Goal: Task Accomplishment & Management: Manage account settings

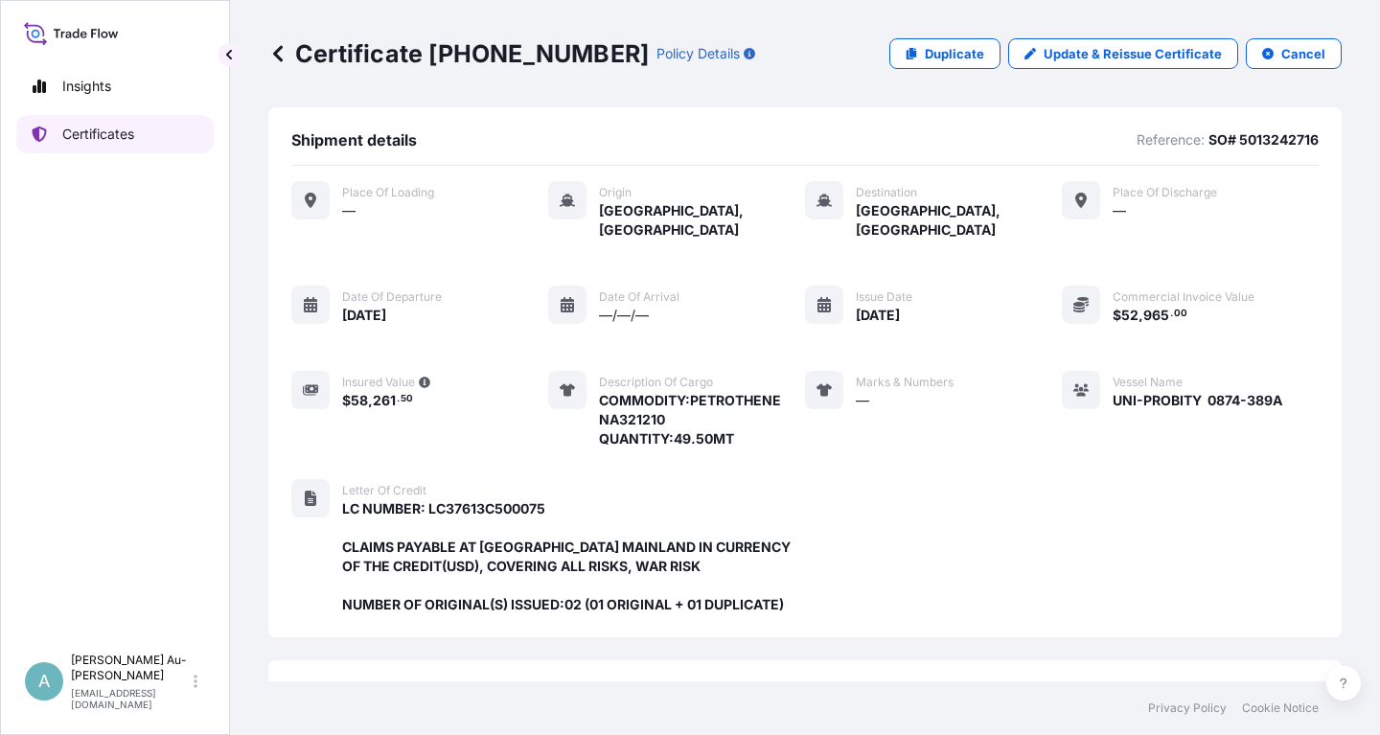
click at [143, 132] on link "Certificates" at bounding box center [114, 134] width 197 height 38
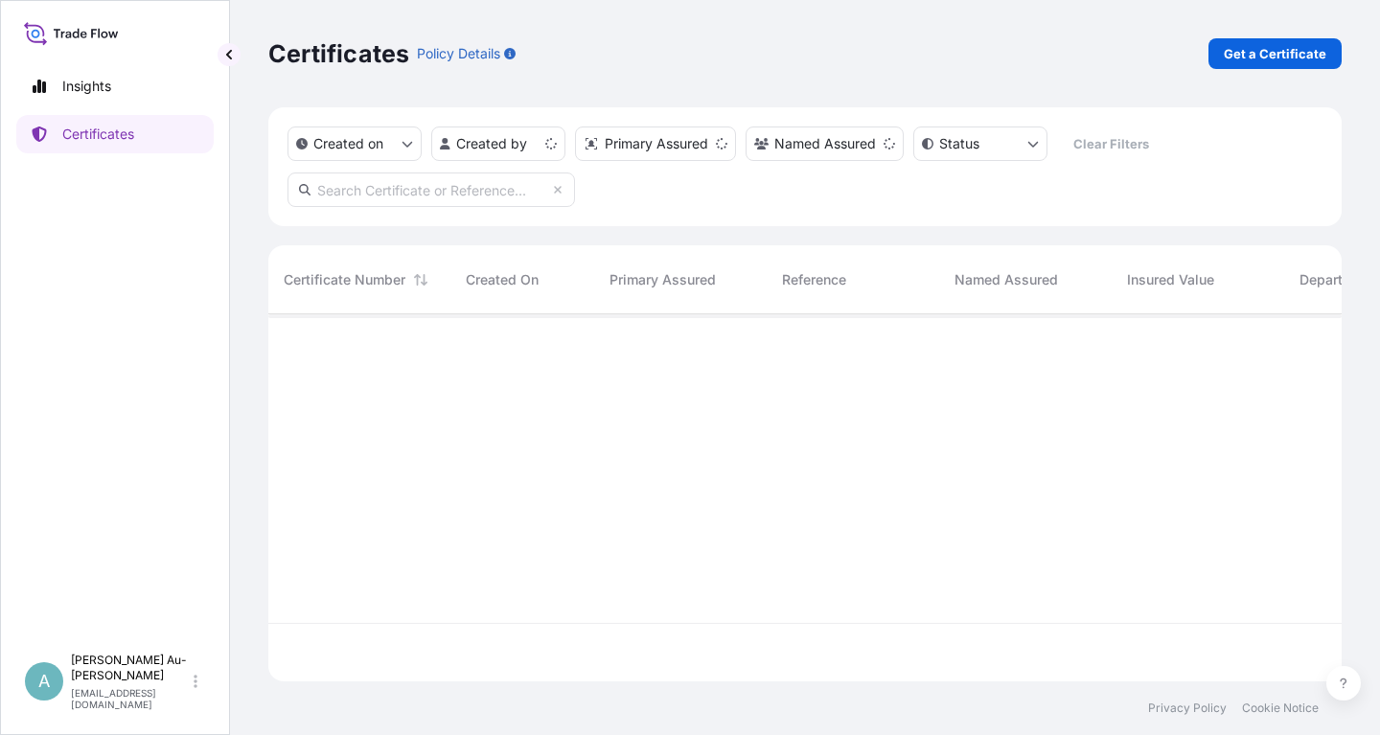
scroll to position [378, 1073]
click at [463, 195] on input "text" at bounding box center [430, 189] width 287 height 34
drag, startPoint x: 475, startPoint y: 195, endPoint x: 465, endPoint y: 194, distance: 10.7
click at [474, 195] on input "50130981414" at bounding box center [430, 189] width 287 height 34
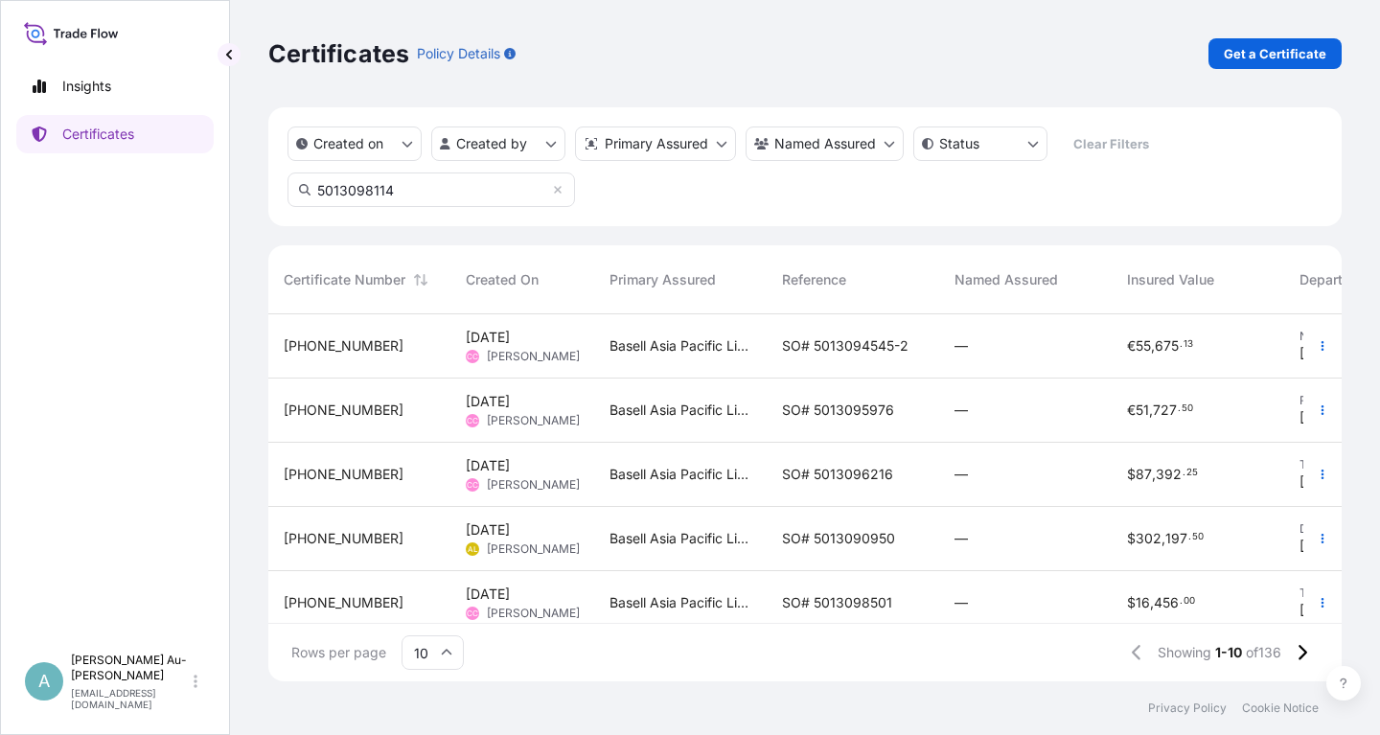
type input "5013098114"
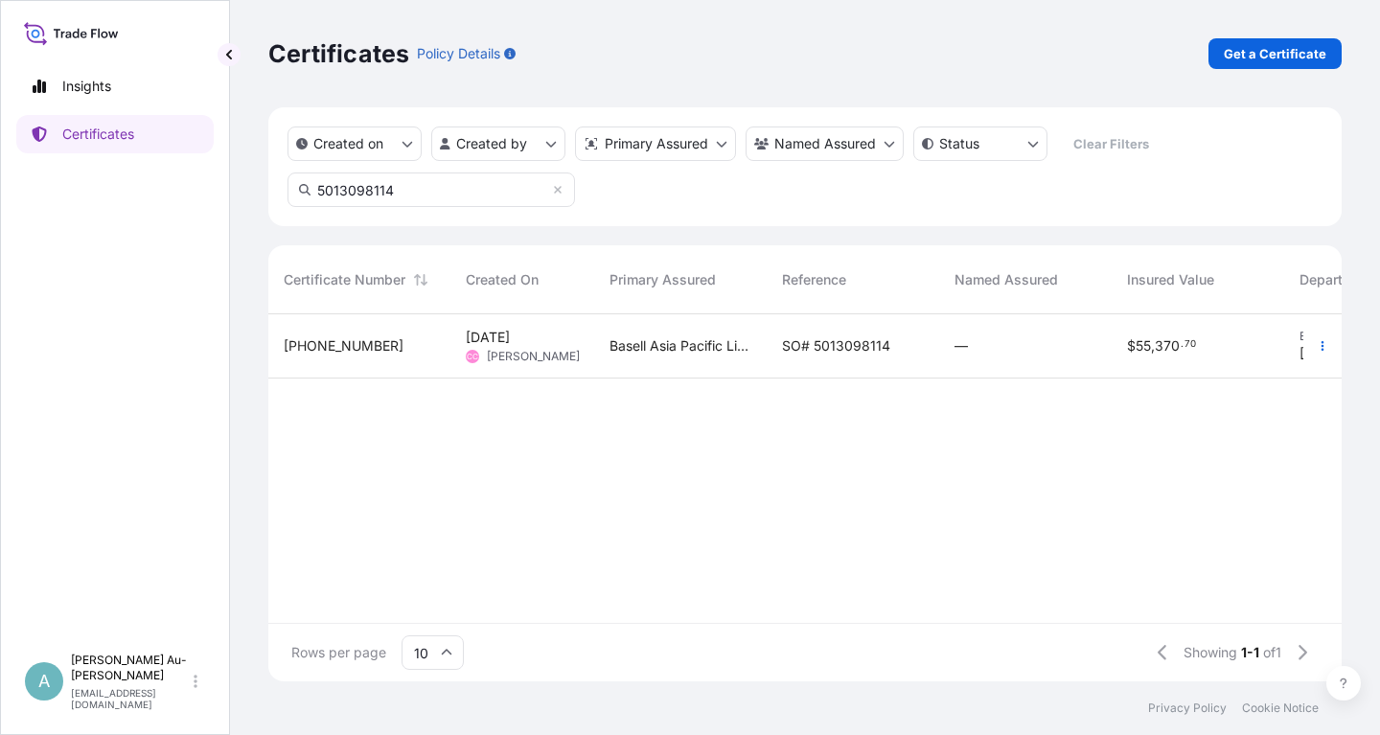
click at [803, 364] on div "SO# 5013098114" at bounding box center [853, 346] width 172 height 64
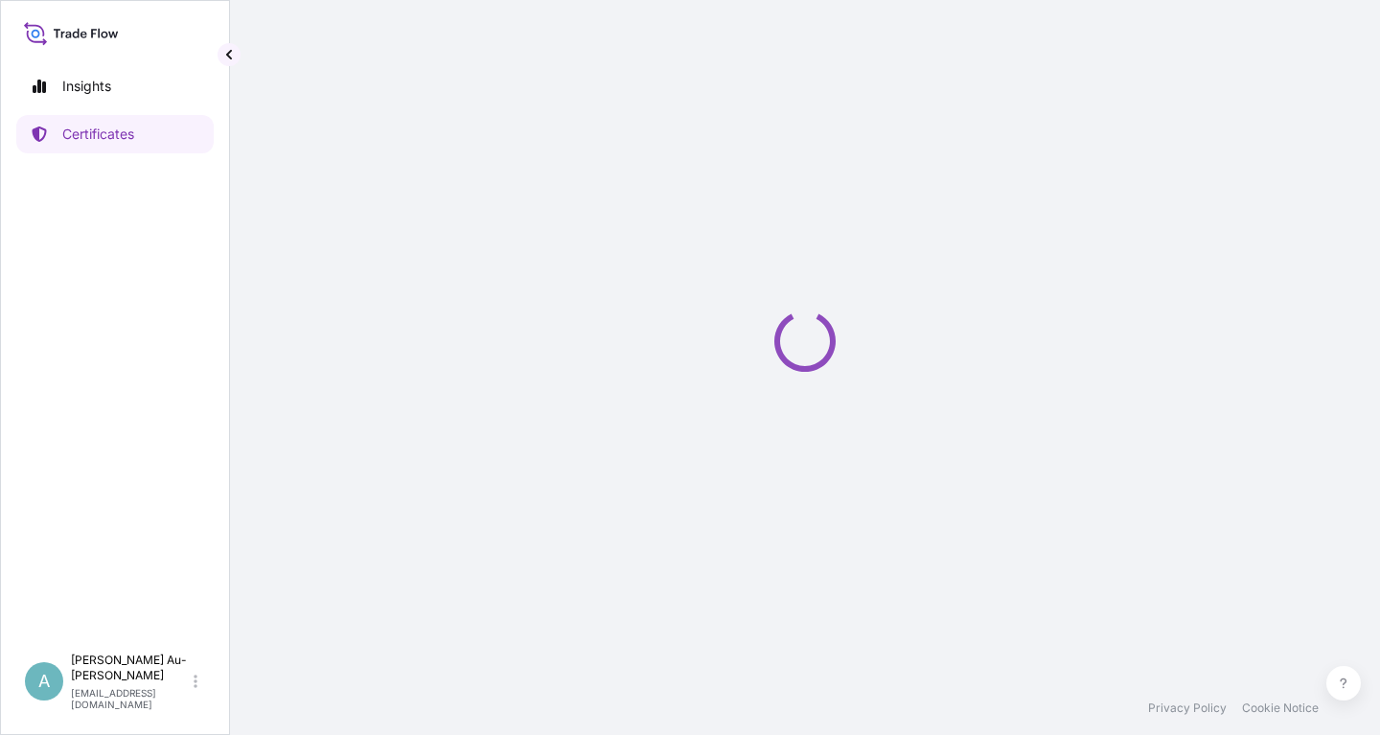
click at [803, 364] on icon "Loading" at bounding box center [804, 340] width 61 height 61
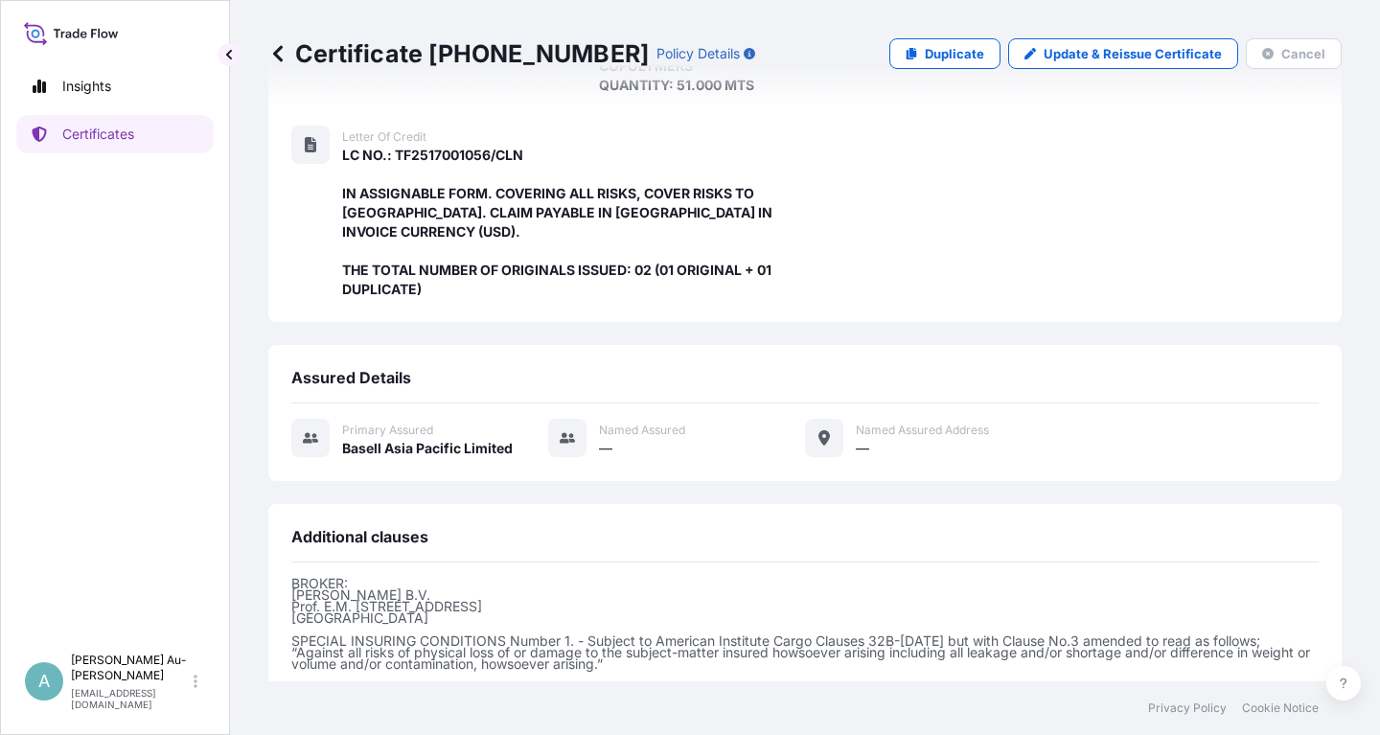
scroll to position [182, 0]
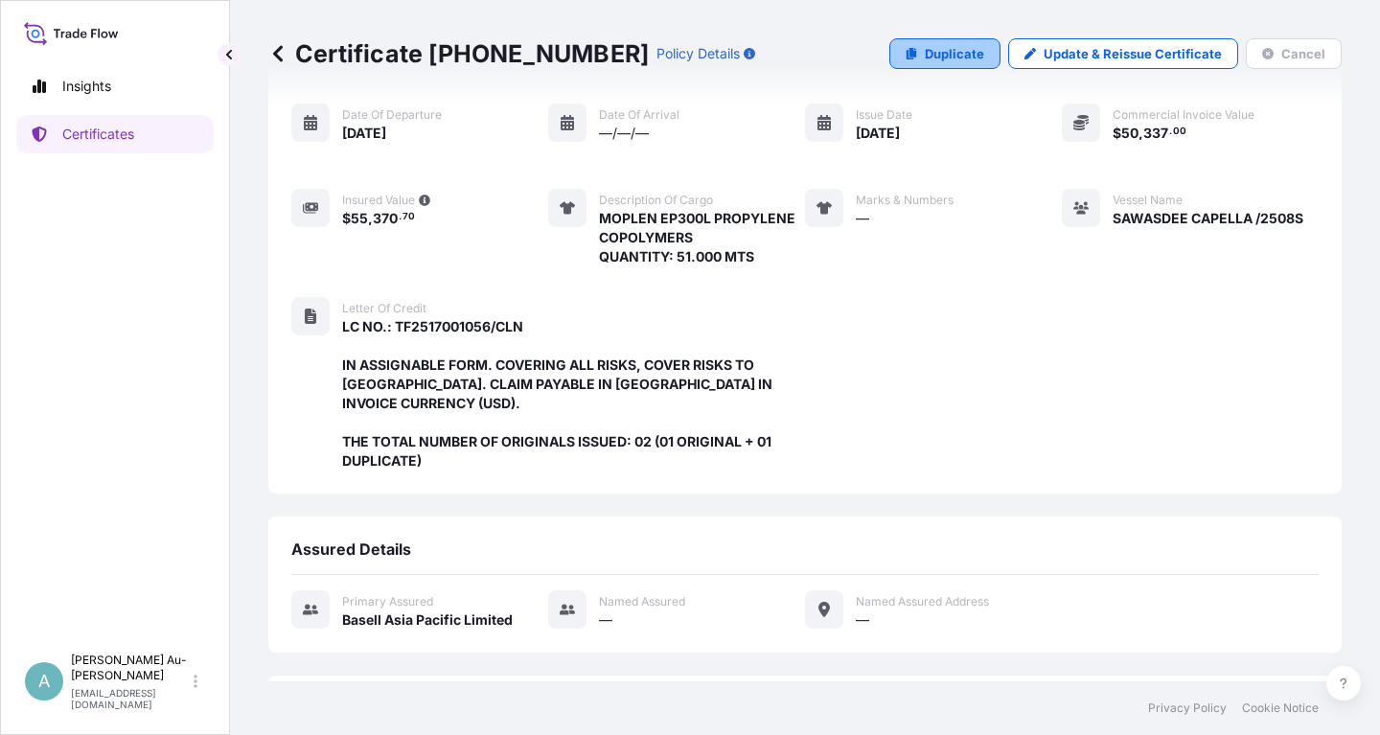
click at [948, 54] on p "Duplicate" at bounding box center [954, 53] width 59 height 19
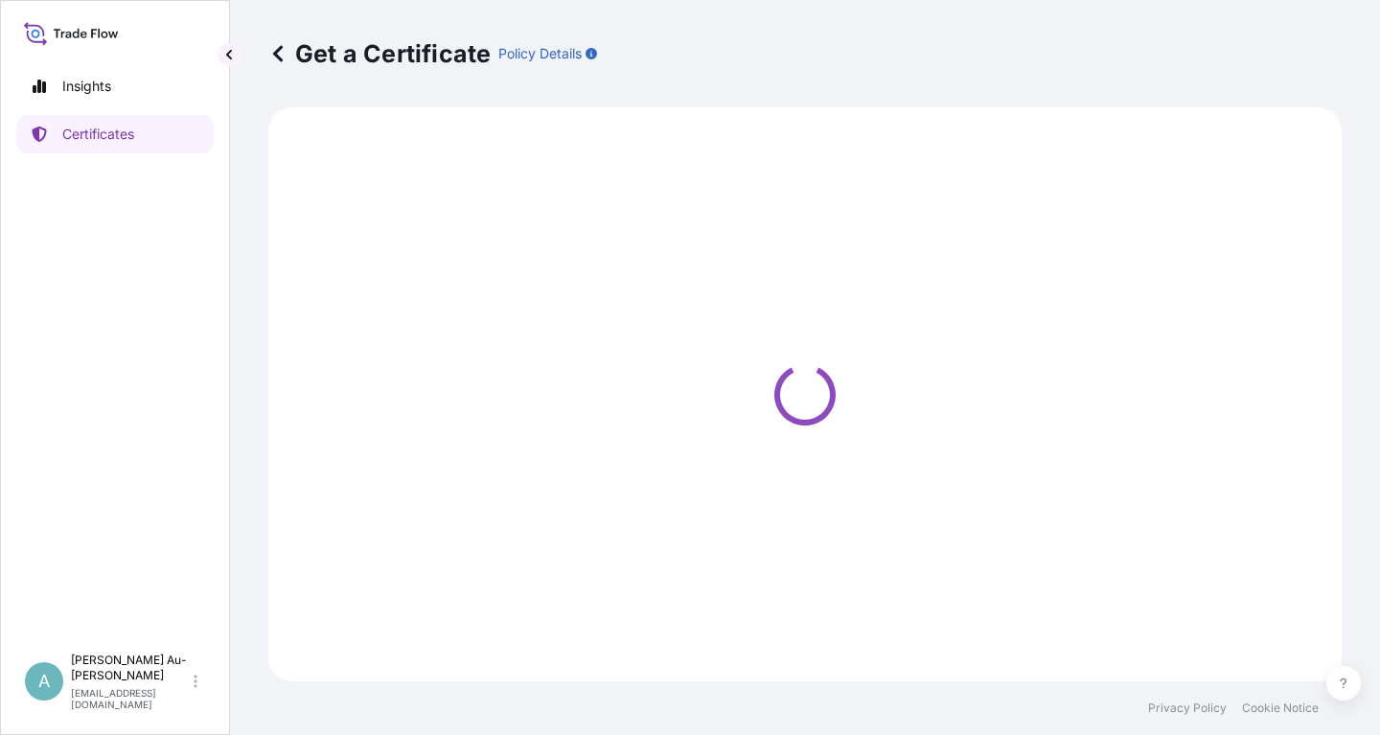
select select "Sea"
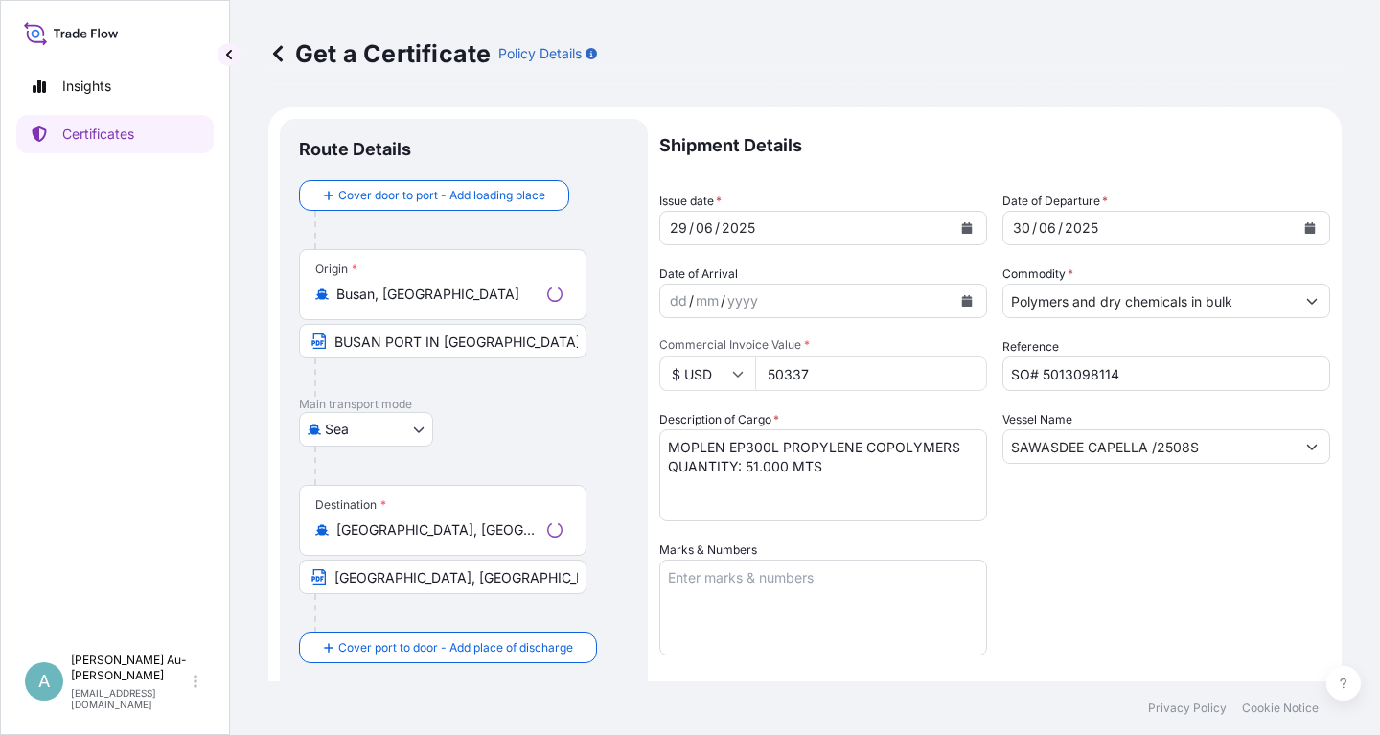
select select "32034"
click at [969, 231] on icon "Calendar" at bounding box center [967, 227] width 11 height 11
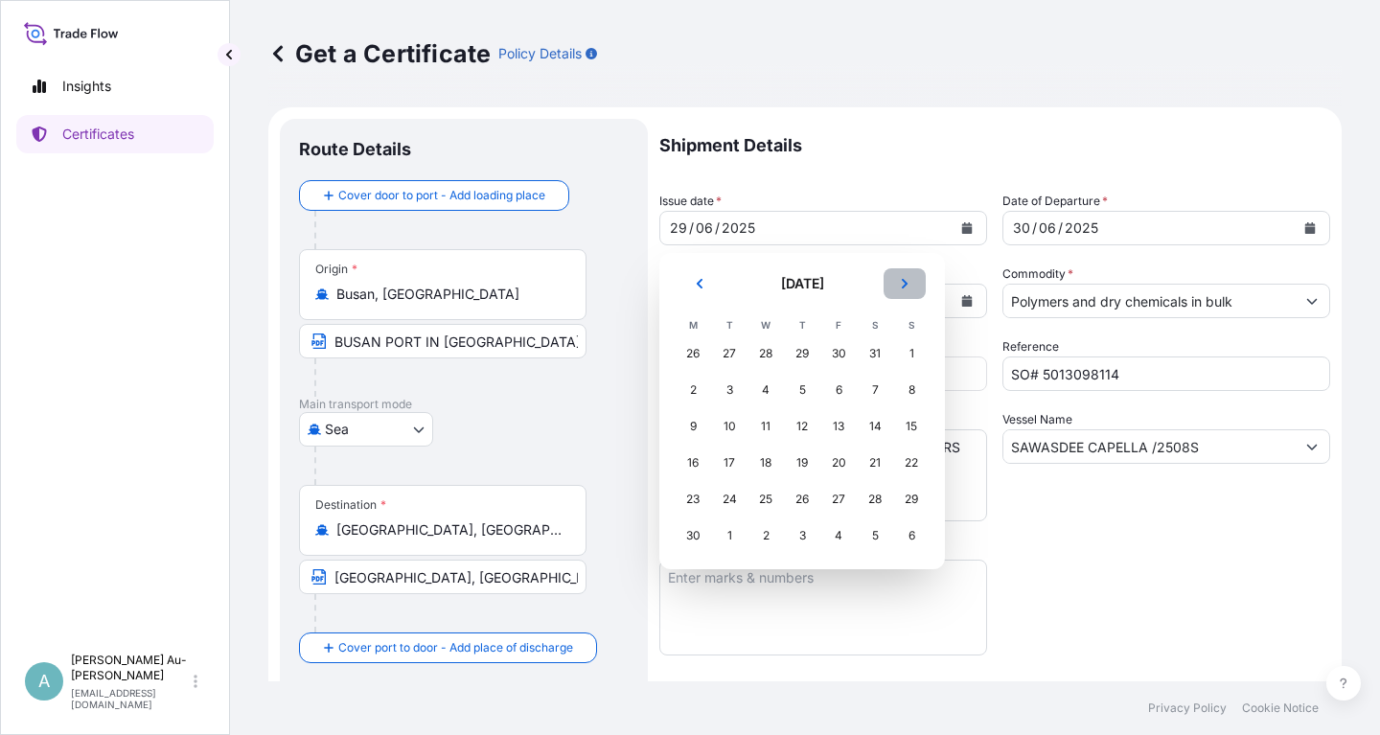
click at [900, 286] on icon "Next" at bounding box center [904, 283] width 11 height 11
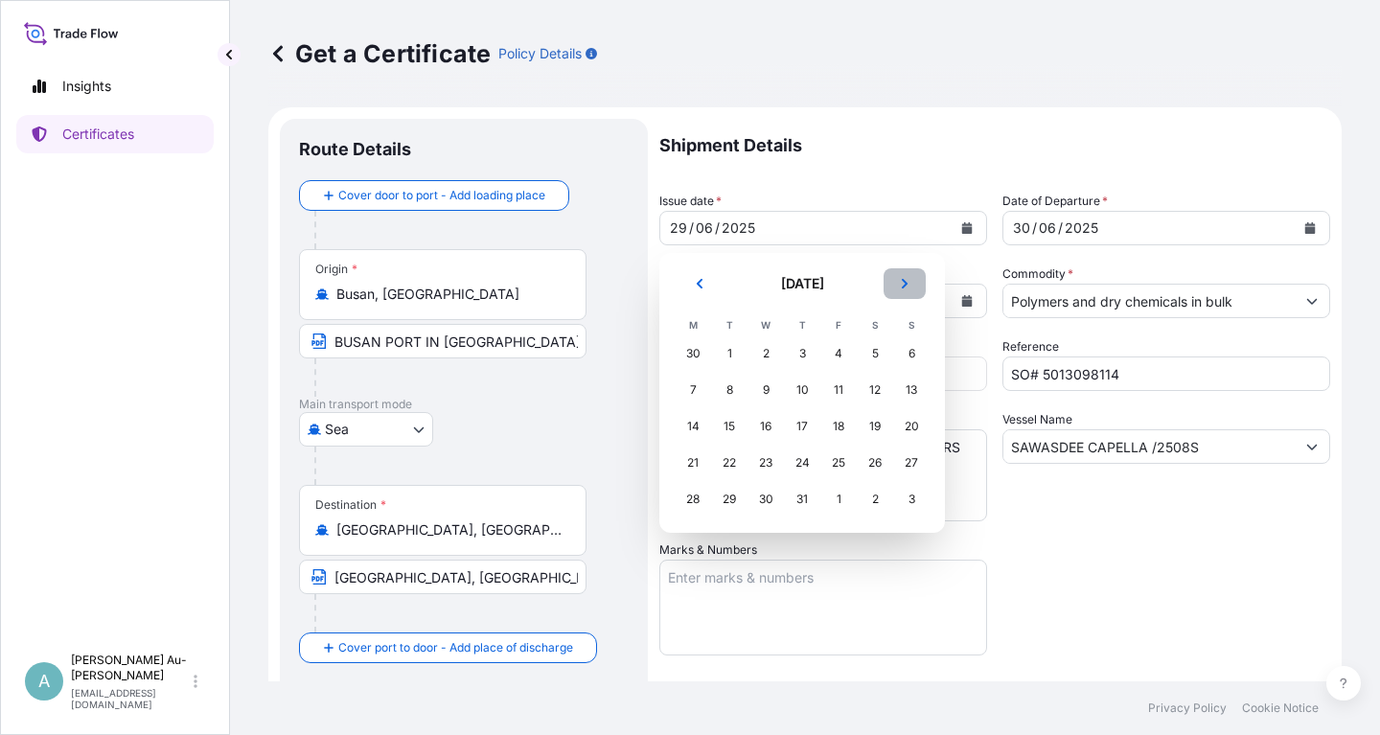
click at [900, 286] on icon "Next" at bounding box center [904, 283] width 11 height 11
click at [911, 279] on button "Next" at bounding box center [904, 283] width 42 height 31
click at [766, 358] on div "1" at bounding box center [765, 353] width 34 height 34
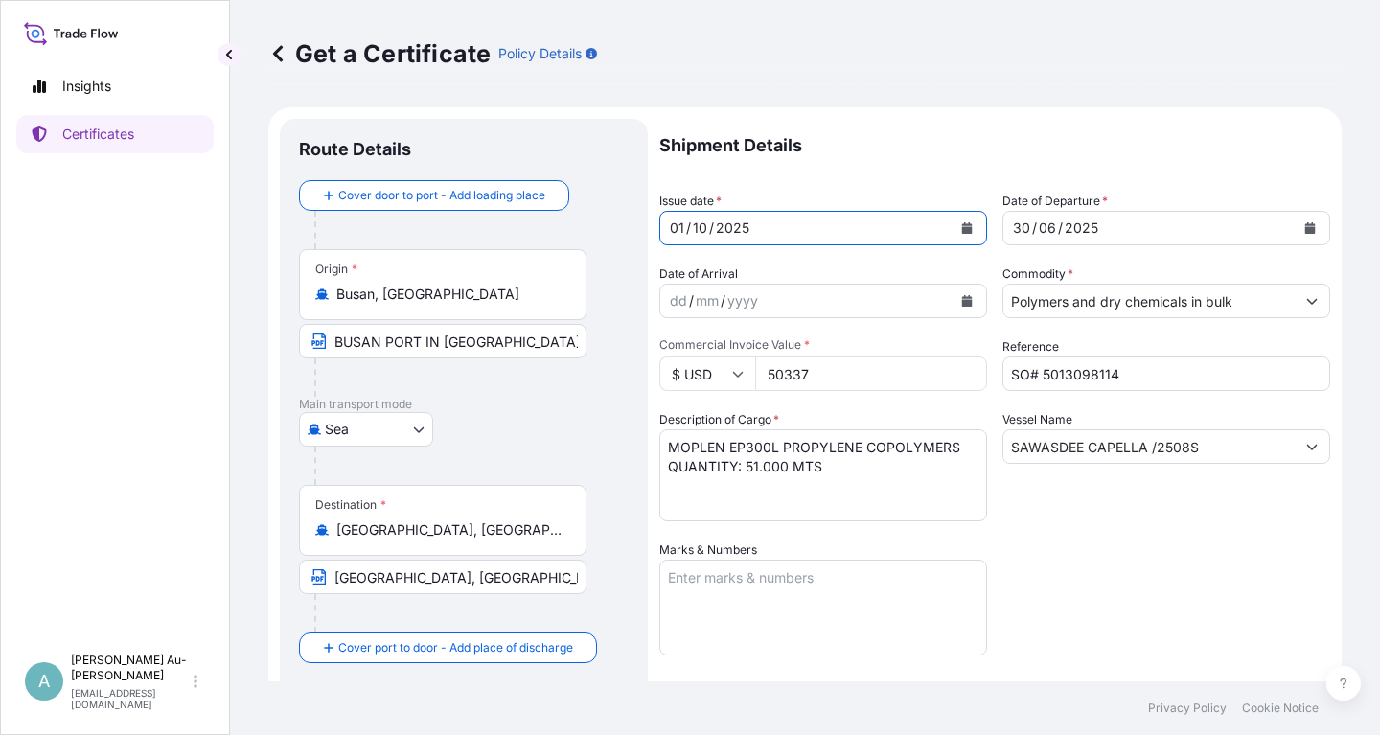
click at [1309, 223] on icon "Calendar" at bounding box center [1309, 227] width 11 height 11
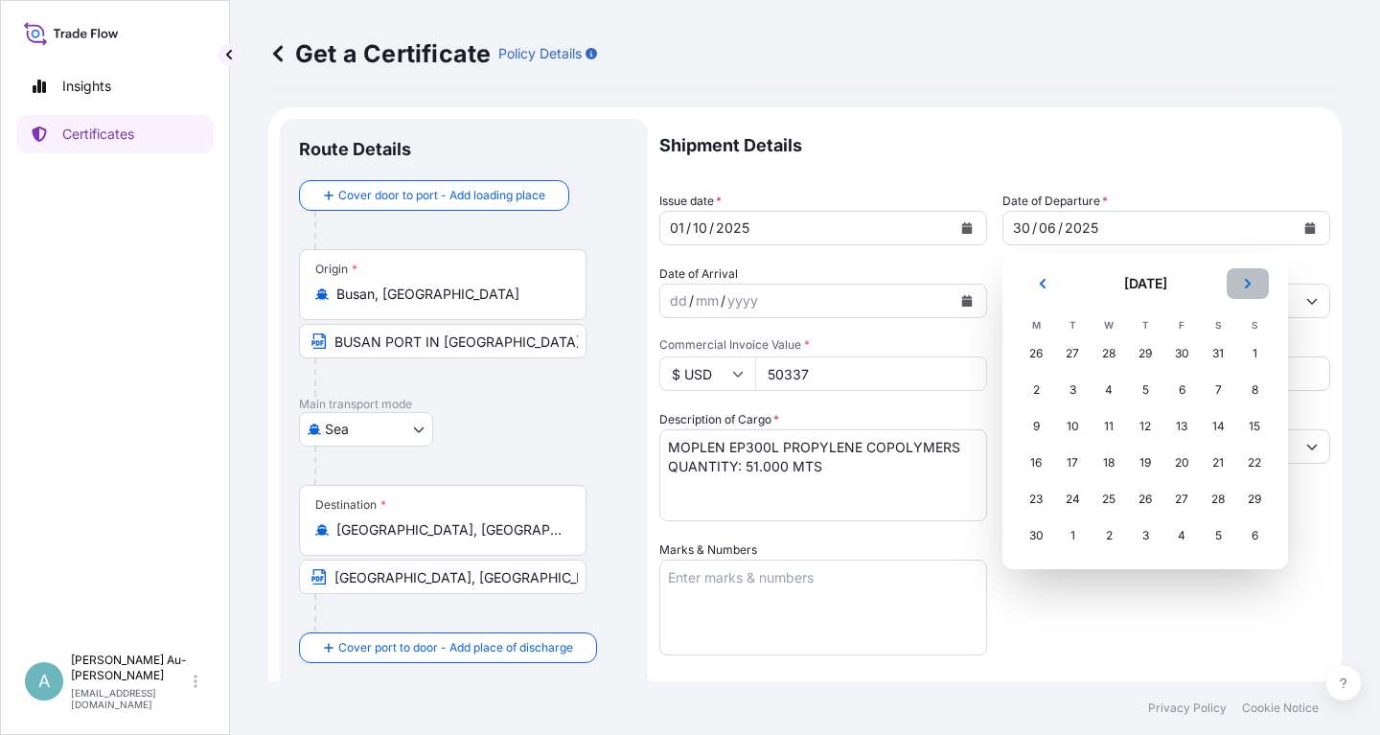
click at [1249, 288] on icon "Next" at bounding box center [1247, 283] width 11 height 11
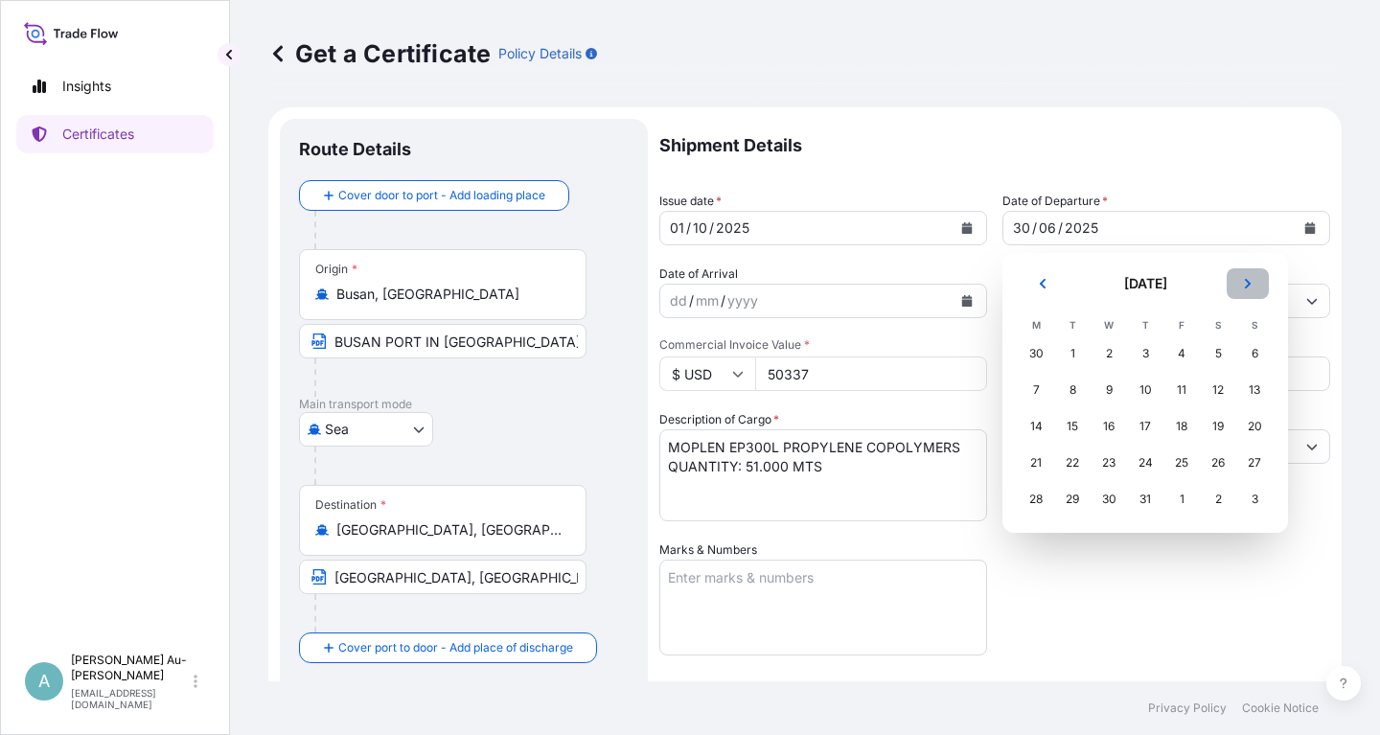
click at [1249, 288] on icon "Next" at bounding box center [1247, 283] width 11 height 11
click at [1247, 288] on icon "Next" at bounding box center [1247, 283] width 11 height 11
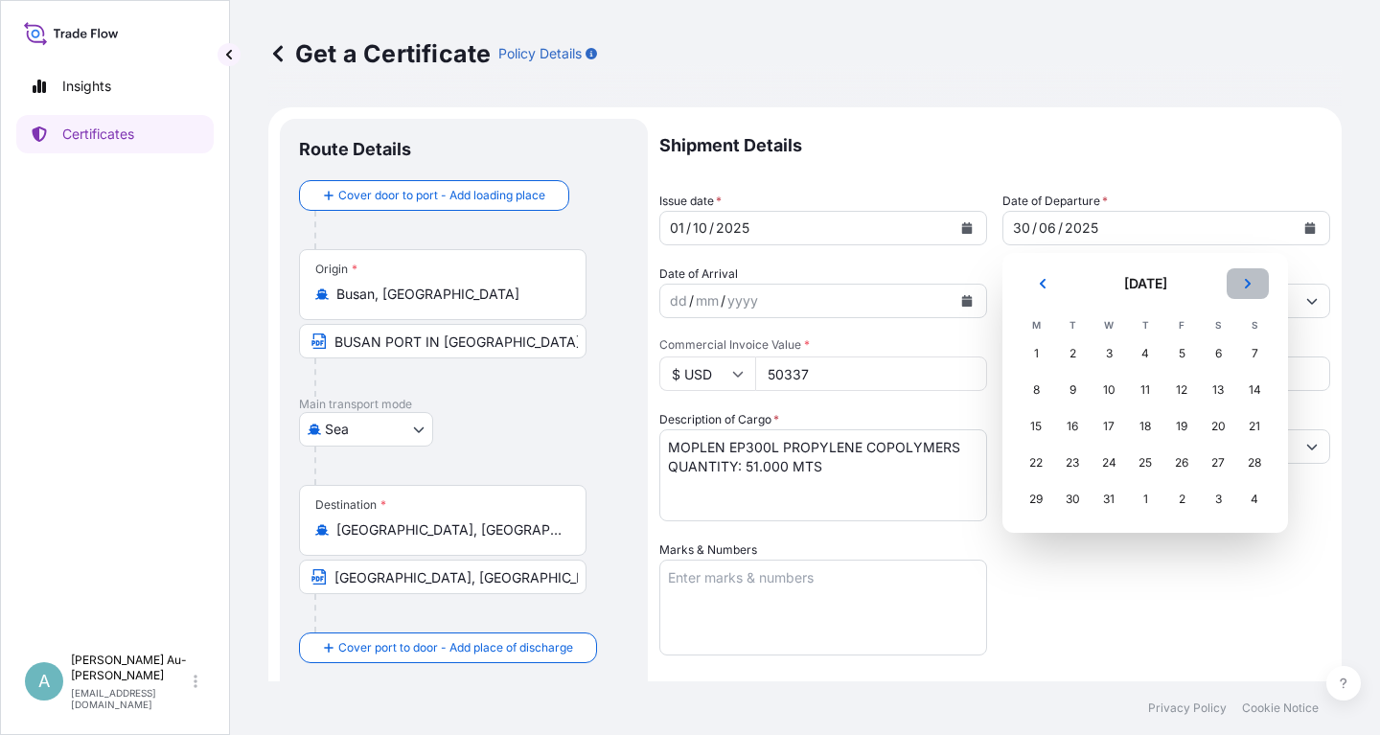
click at [1244, 287] on icon "Next" at bounding box center [1247, 283] width 11 height 11
click at [1048, 283] on button "Previous" at bounding box center [1042, 283] width 42 height 31
click at [1150, 353] on div "2" at bounding box center [1145, 353] width 34 height 34
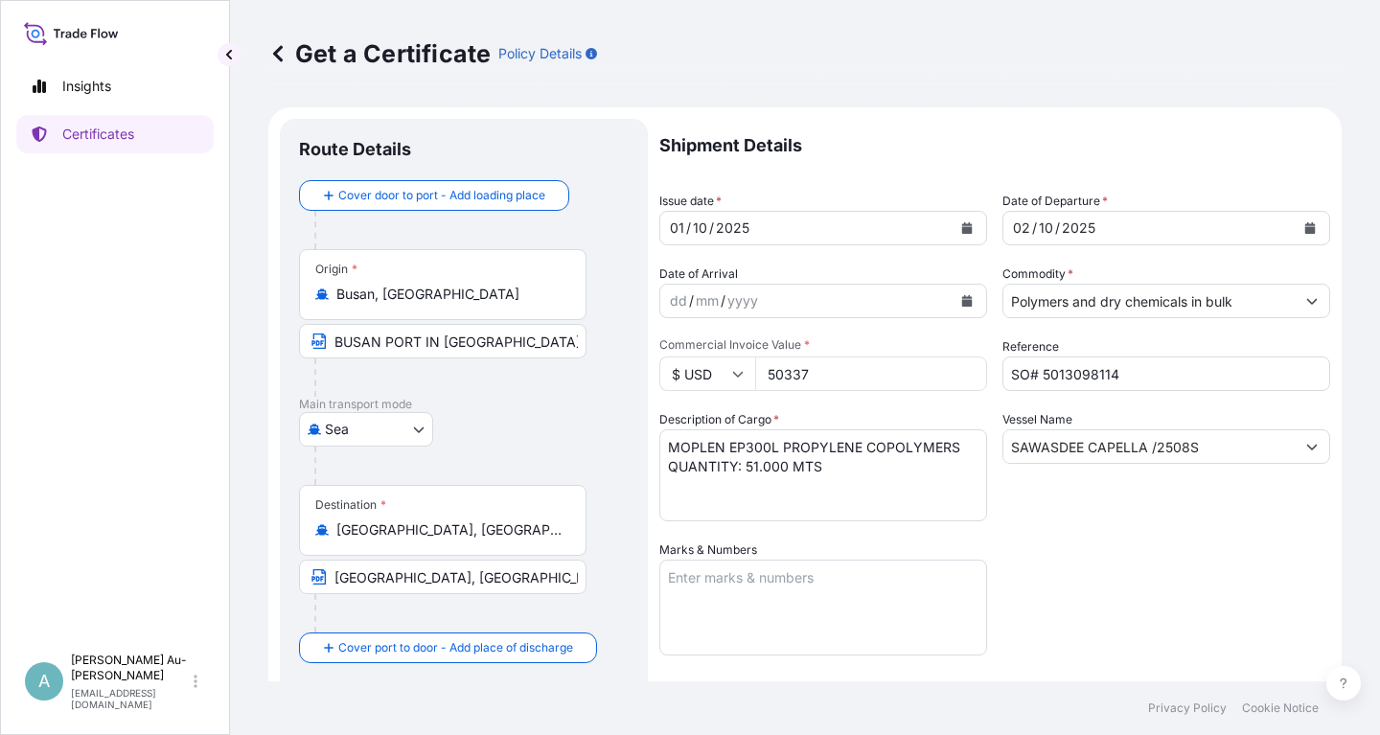
click at [833, 378] on input "50337" at bounding box center [871, 373] width 232 height 34
click at [777, 379] on input "594470" at bounding box center [871, 373] width 232 height 34
type input "94470"
click at [910, 419] on div "Description of Cargo * MOPLEN EP300L PROPYLENE COPOLYMERS QUANTITY: 51.000 MTS" at bounding box center [823, 465] width 328 height 111
click at [1136, 378] on input "SO# 5013098114" at bounding box center [1166, 373] width 328 height 34
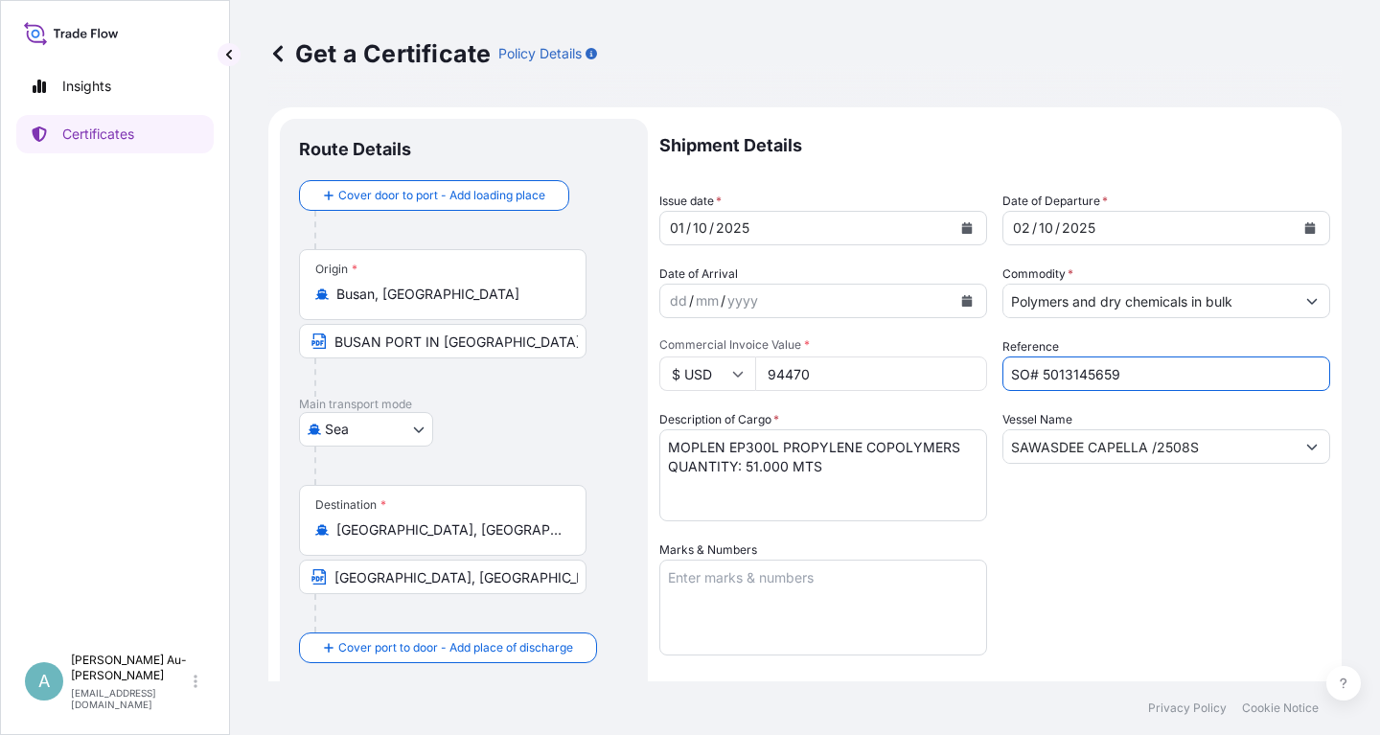
type input "SO# 5013145659"
click at [1079, 643] on div "Shipment Details Issue date * [DATE] Date of Departure * [DATE] Date of Arrival…" at bounding box center [994, 612] width 671 height 986
click at [1206, 448] on input "SAWASDEE CAPELLA /2508S" at bounding box center [1148, 446] width 291 height 34
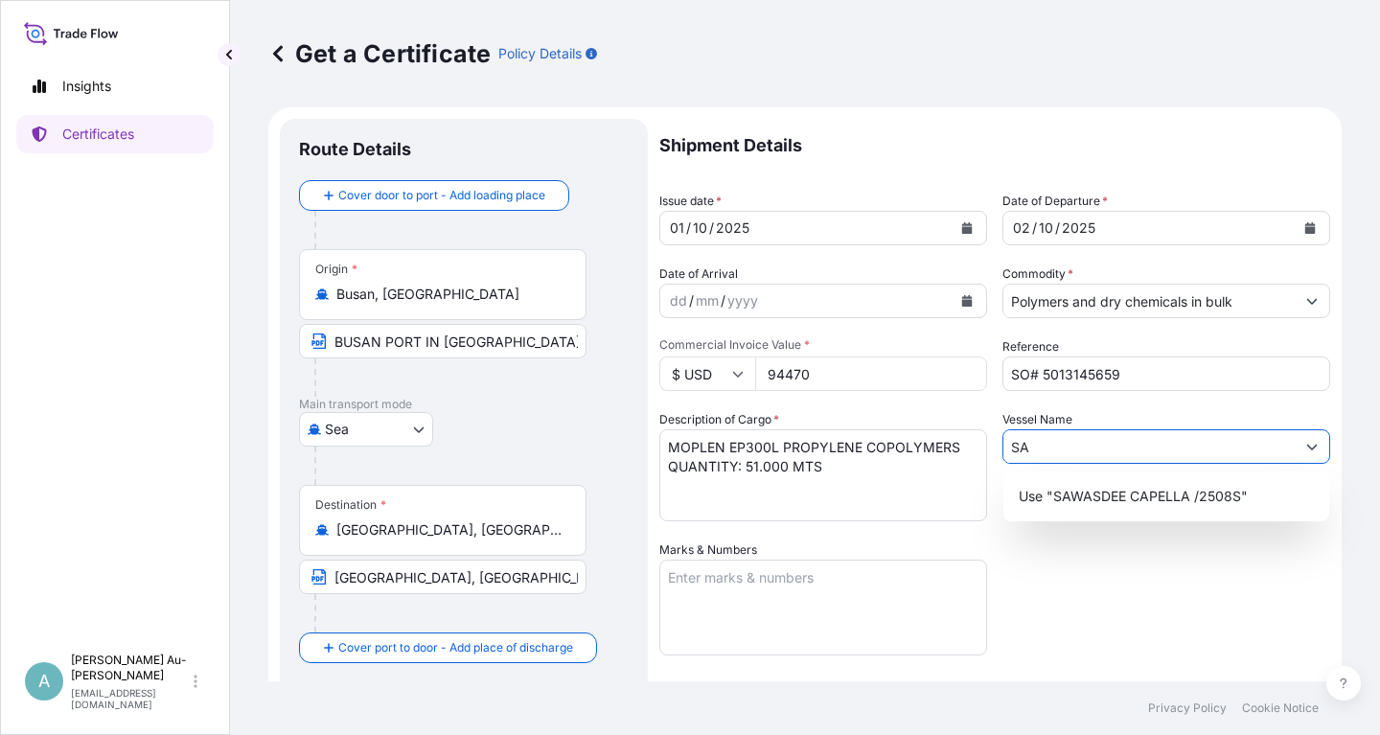
type input "S"
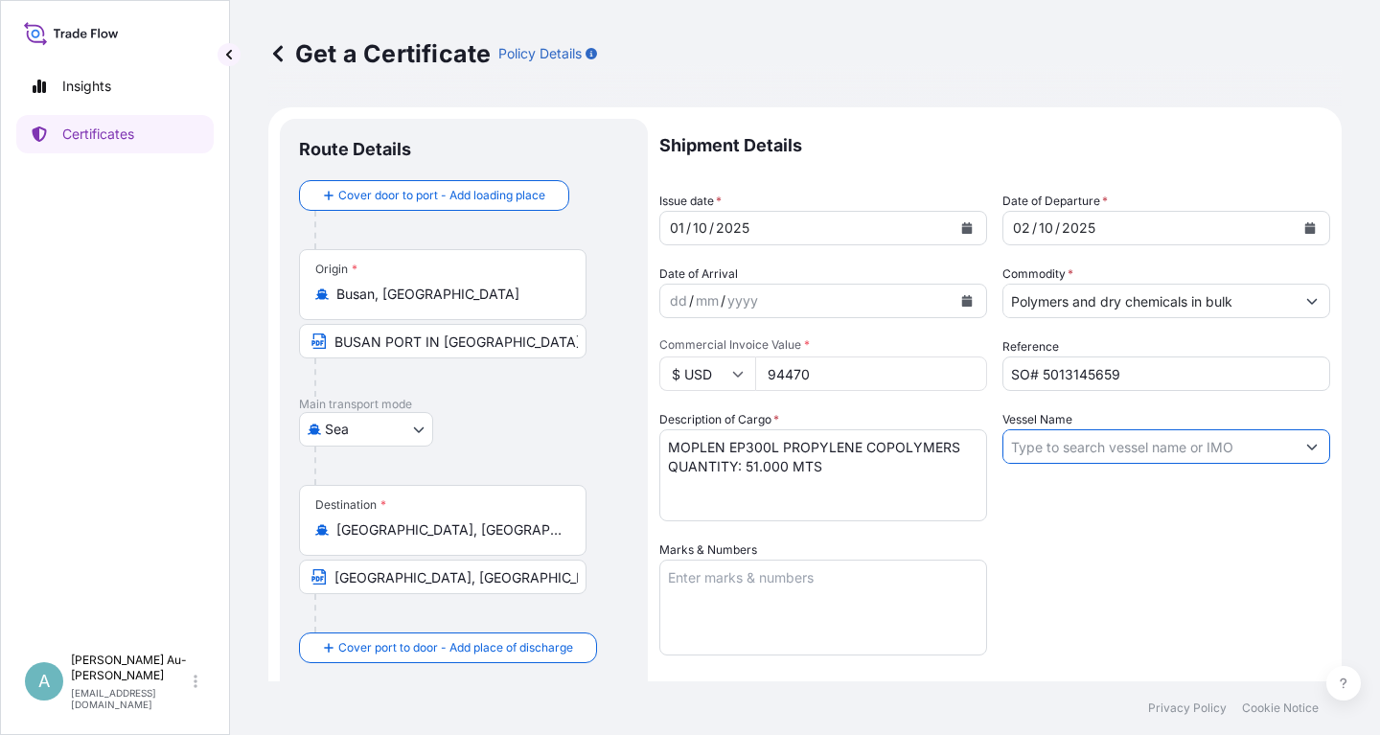
click at [1016, 454] on input "Vessel Name" at bounding box center [1148, 446] width 291 height 34
paste input "KMTC ULSAN /2514S"
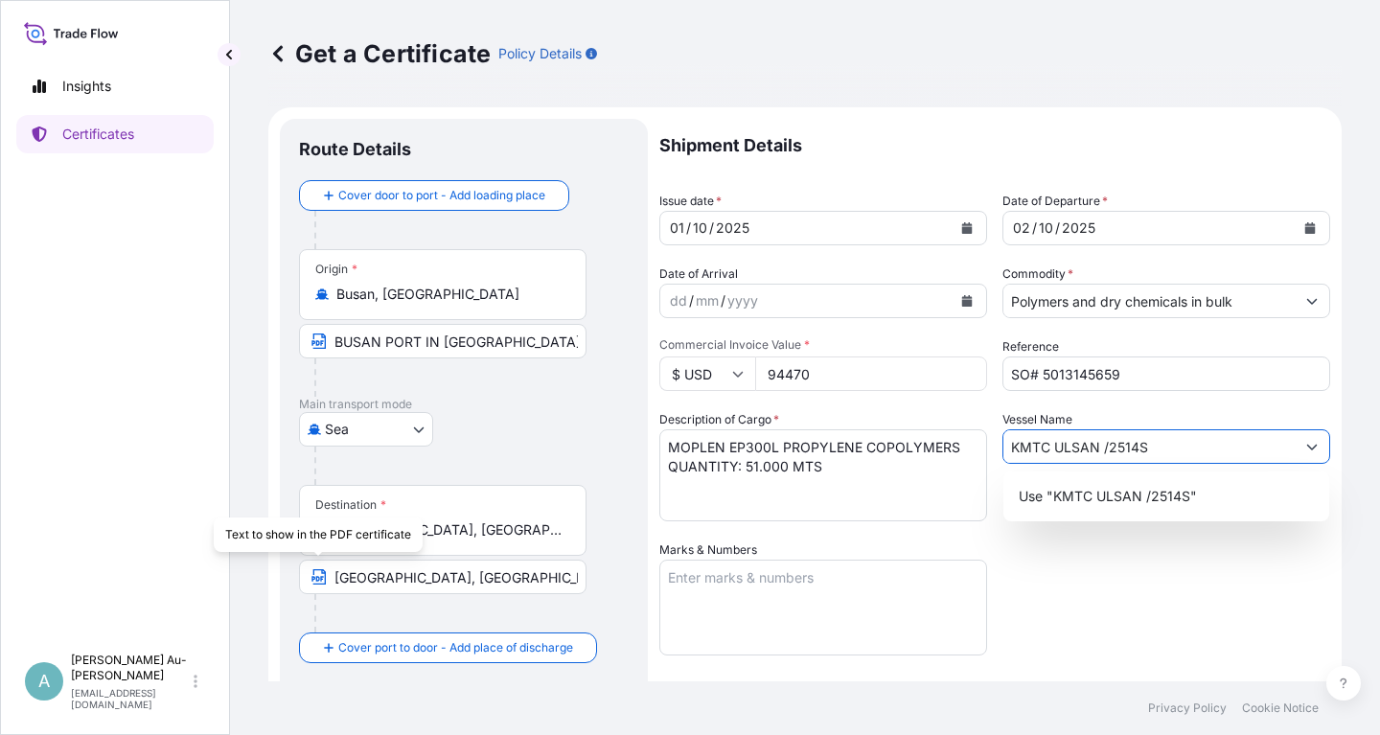
type input "KMTC ULSAN /2514S"
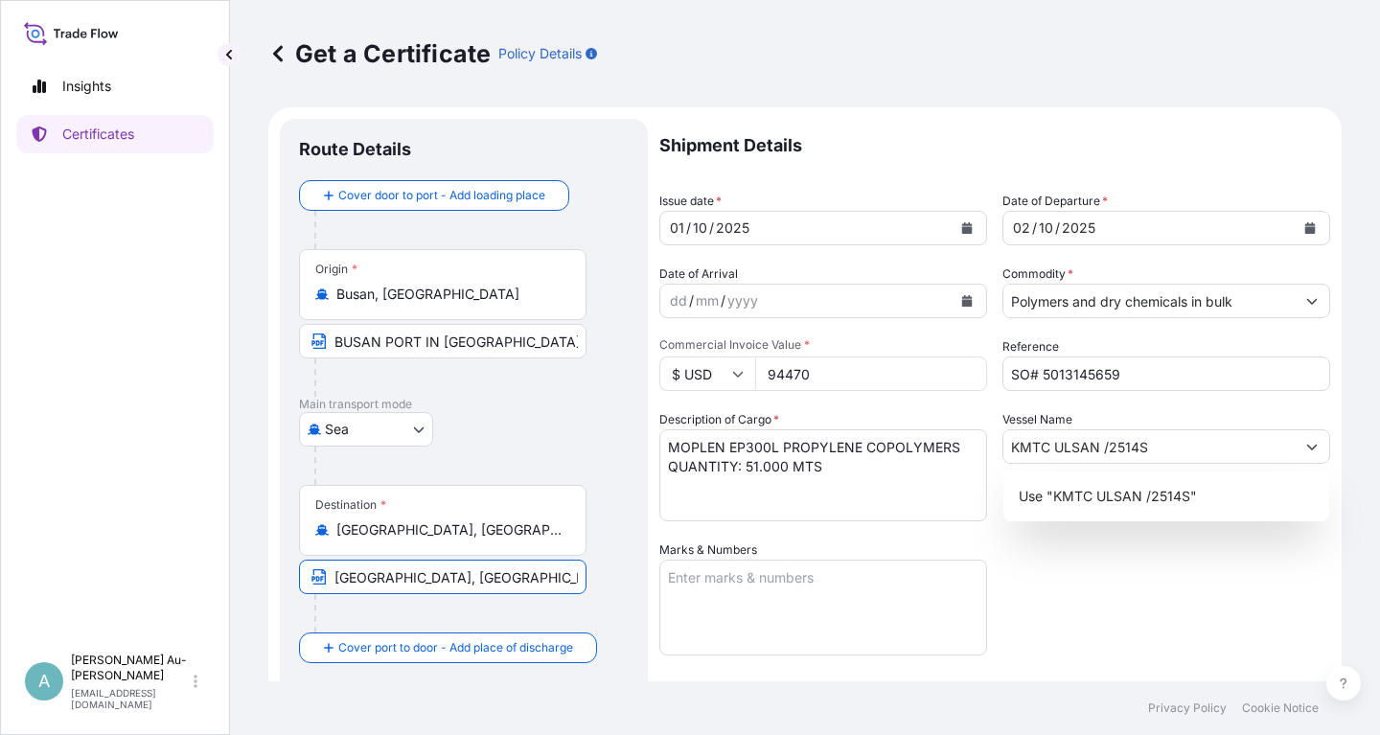
click at [333, 580] on input "[GEOGRAPHIC_DATA], [GEOGRAPHIC_DATA] VIA PORT OF DISCHARGE : [GEOGRAPHIC_DATA],…" at bounding box center [442, 577] width 287 height 34
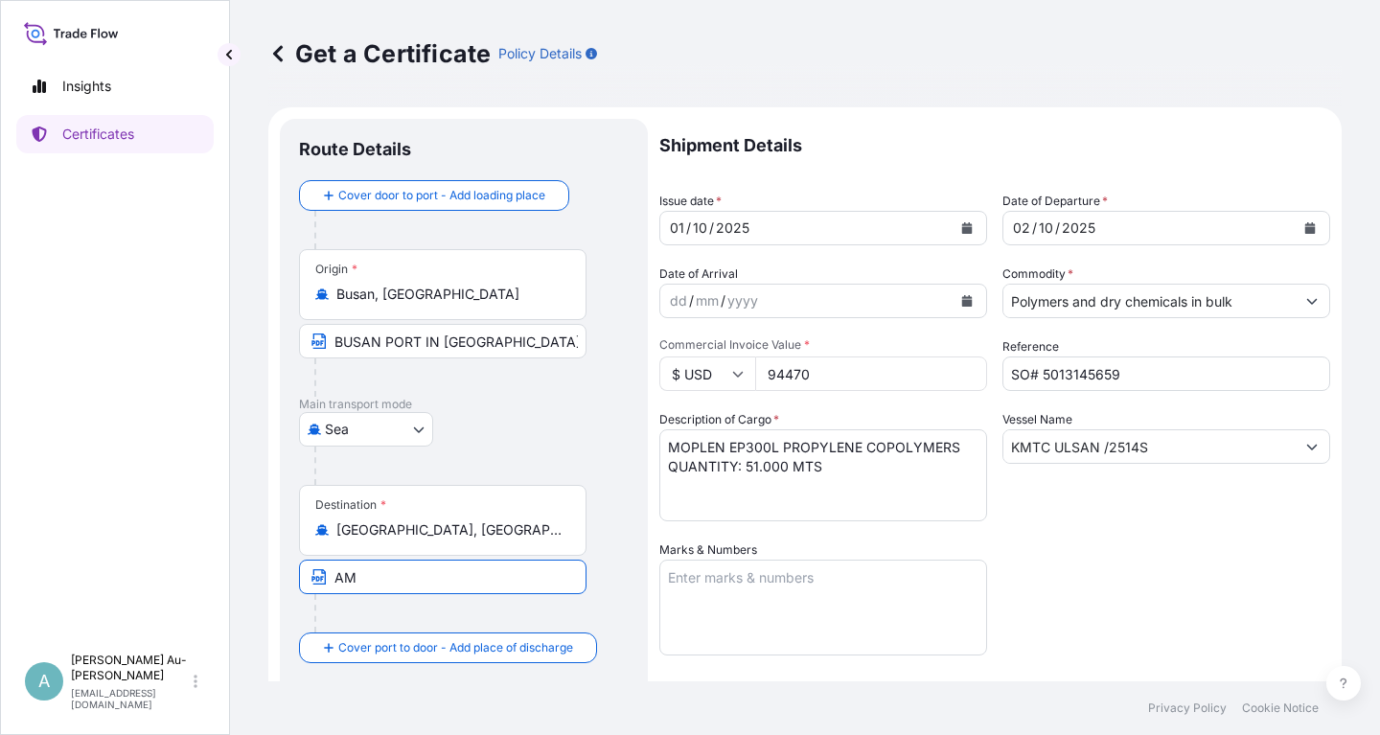
type input "M"
click at [513, 530] on input "[GEOGRAPHIC_DATA], [GEOGRAPHIC_DATA]" at bounding box center [449, 529] width 226 height 19
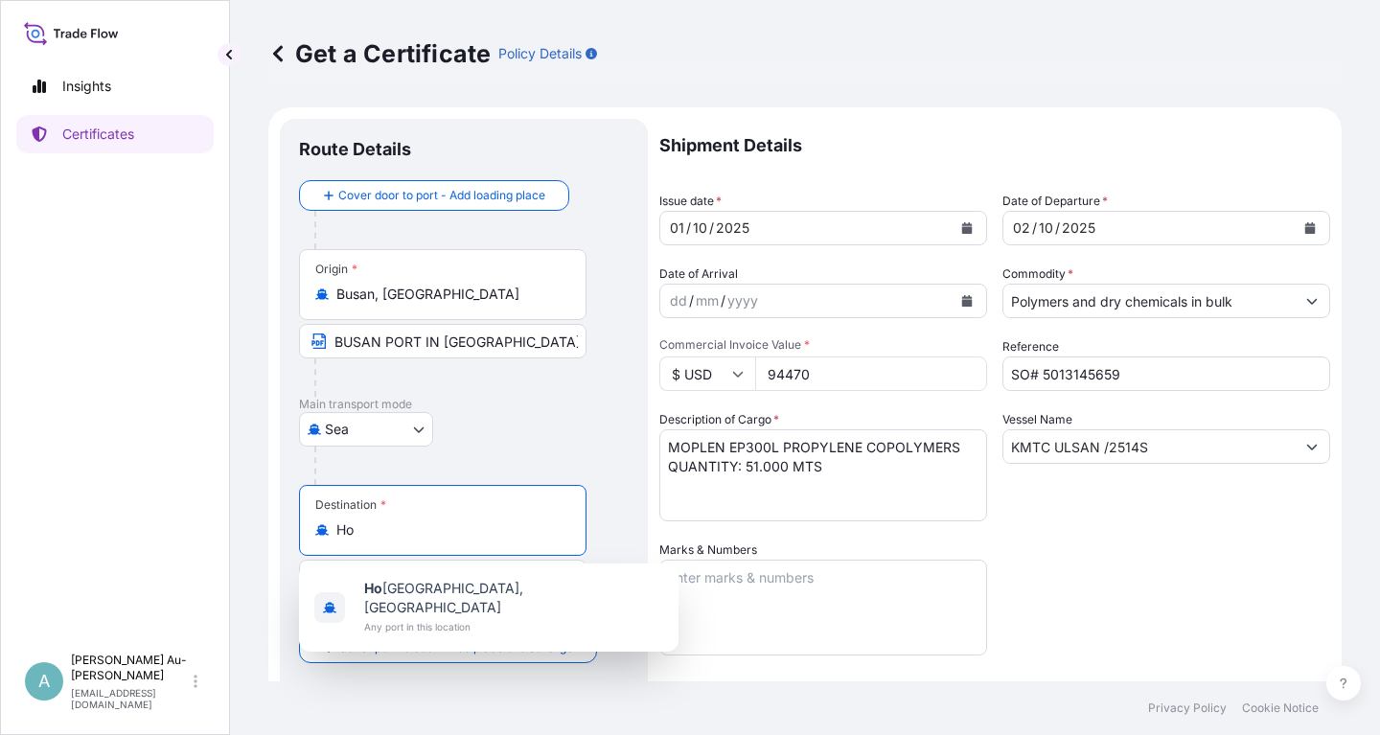
type input "H"
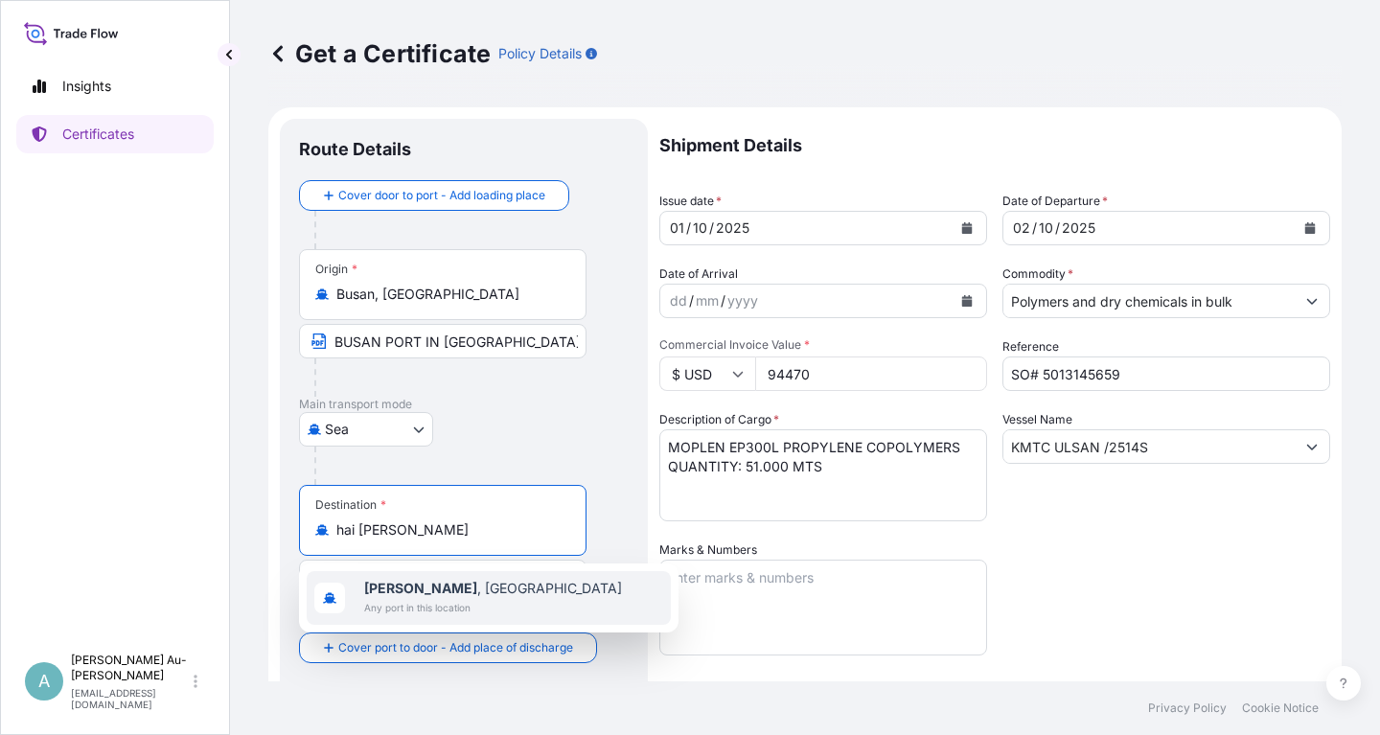
click at [438, 592] on span "Hai [PERSON_NAME] , [GEOGRAPHIC_DATA]" at bounding box center [493, 588] width 258 height 19
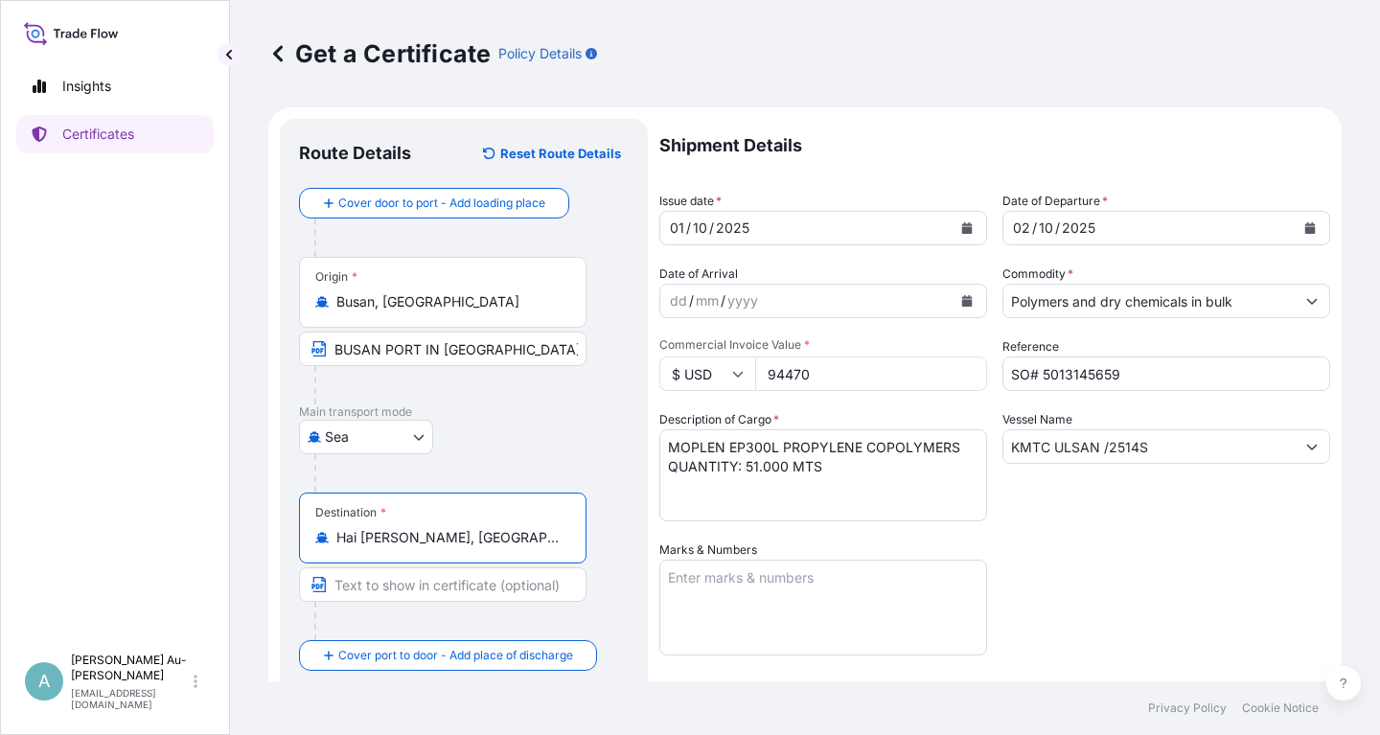
type input "Hai [PERSON_NAME], [GEOGRAPHIC_DATA]"
click at [419, 584] on input "Text to appear on certificate" at bounding box center [442, 584] width 287 height 34
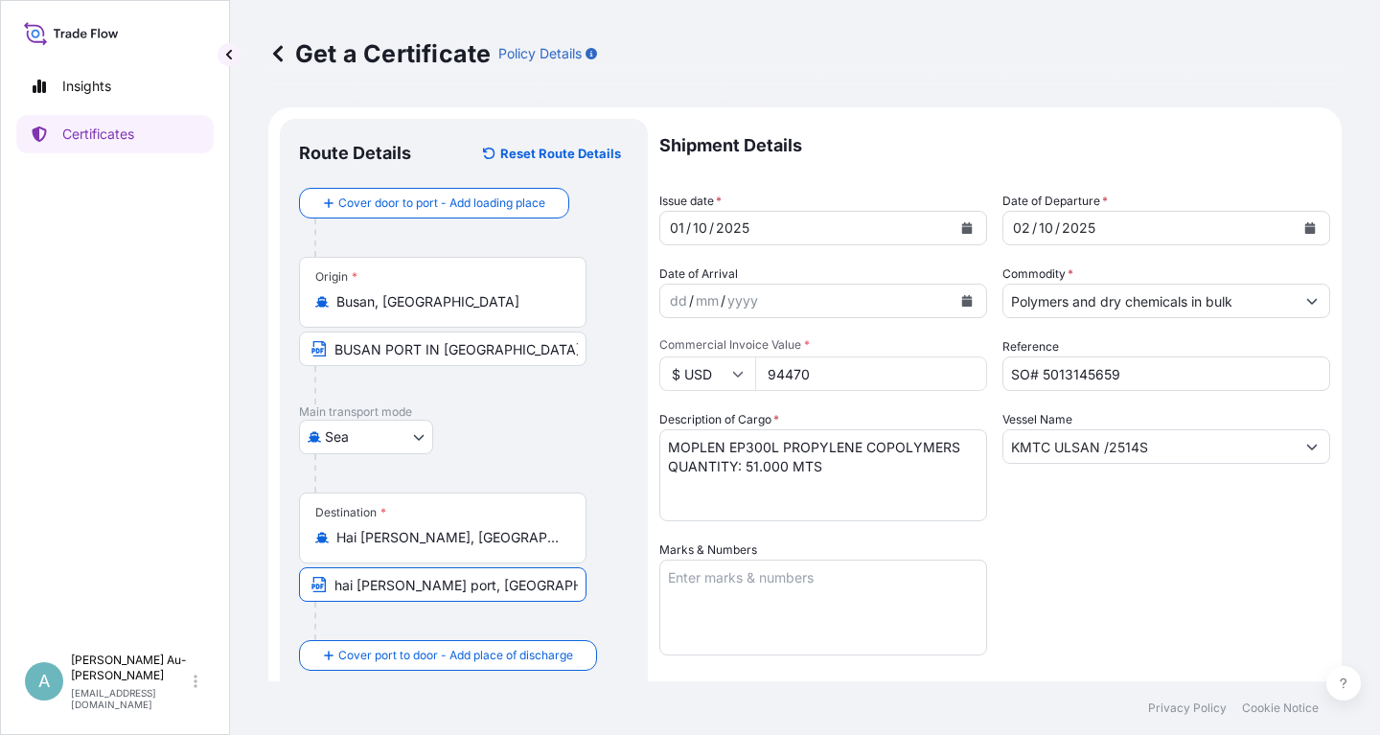
click at [513, 581] on input "hai [PERSON_NAME] port, [GEOGRAPHIC_DATA]" at bounding box center [442, 584] width 287 height 34
type input "h"
type input "[GEOGRAPHIC_DATA][PERSON_NAME], [GEOGRAPHIC_DATA]"
click at [1119, 543] on div "Shipment Details Issue date * [DATE] Date of Departure * [DATE] Date of Arrival…" at bounding box center [994, 612] width 671 height 986
click at [1075, 587] on div "Shipment Details Issue date * [DATE] Date of Departure * [DATE] Date of Arrival…" at bounding box center [994, 612] width 671 height 986
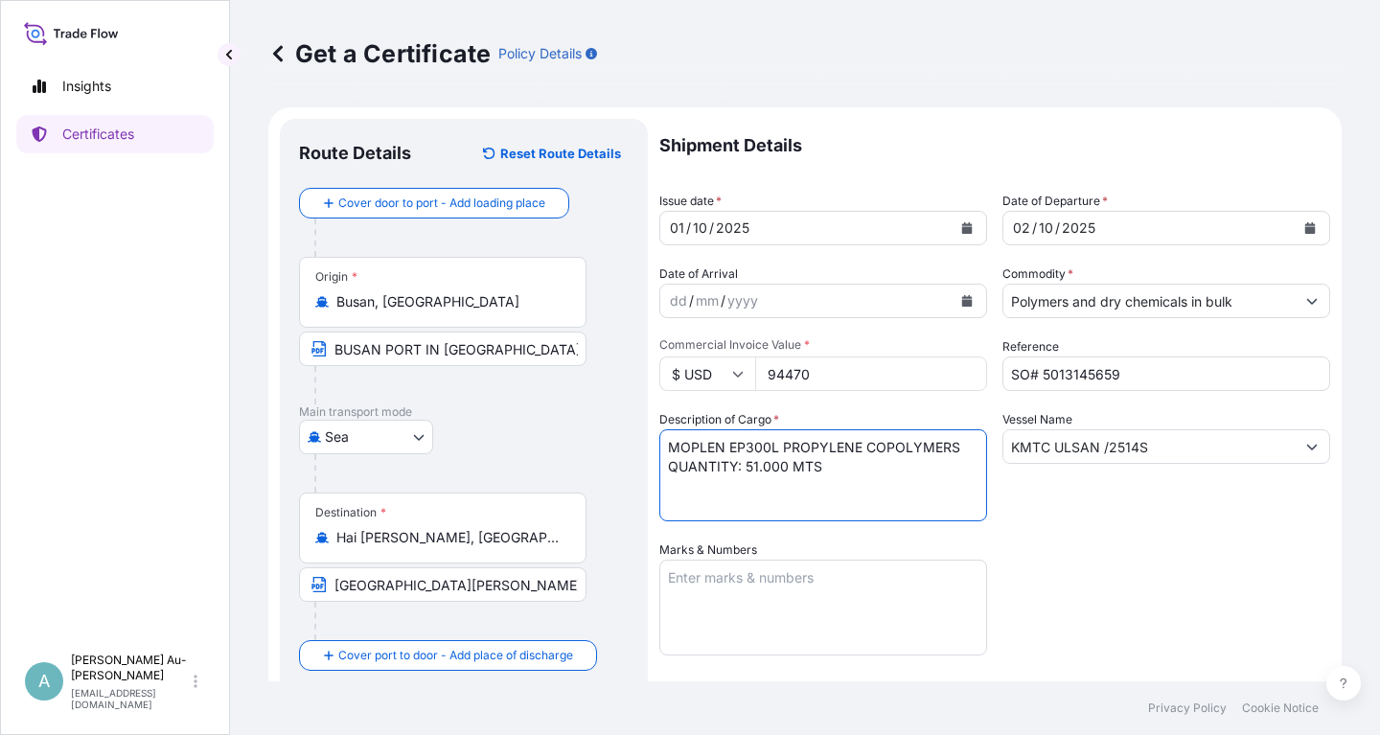
drag, startPoint x: 668, startPoint y: 450, endPoint x: 964, endPoint y: 450, distance: 296.1
click at [964, 450] on textarea "MOPLEN EP300L PROPYLENE COPOLYMERS QUANTITY: 51.000 MTS" at bounding box center [823, 475] width 328 height 92
paste textarea "HP563S POLYPROPYLENE"
click at [785, 470] on textarea "MOPLEN EP300L PROPYLENE COPOLYMERS QUANTITY: 51.000 MTS" at bounding box center [823, 475] width 328 height 92
drag, startPoint x: 750, startPoint y: 470, endPoint x: 792, endPoint y: 469, distance: 42.2
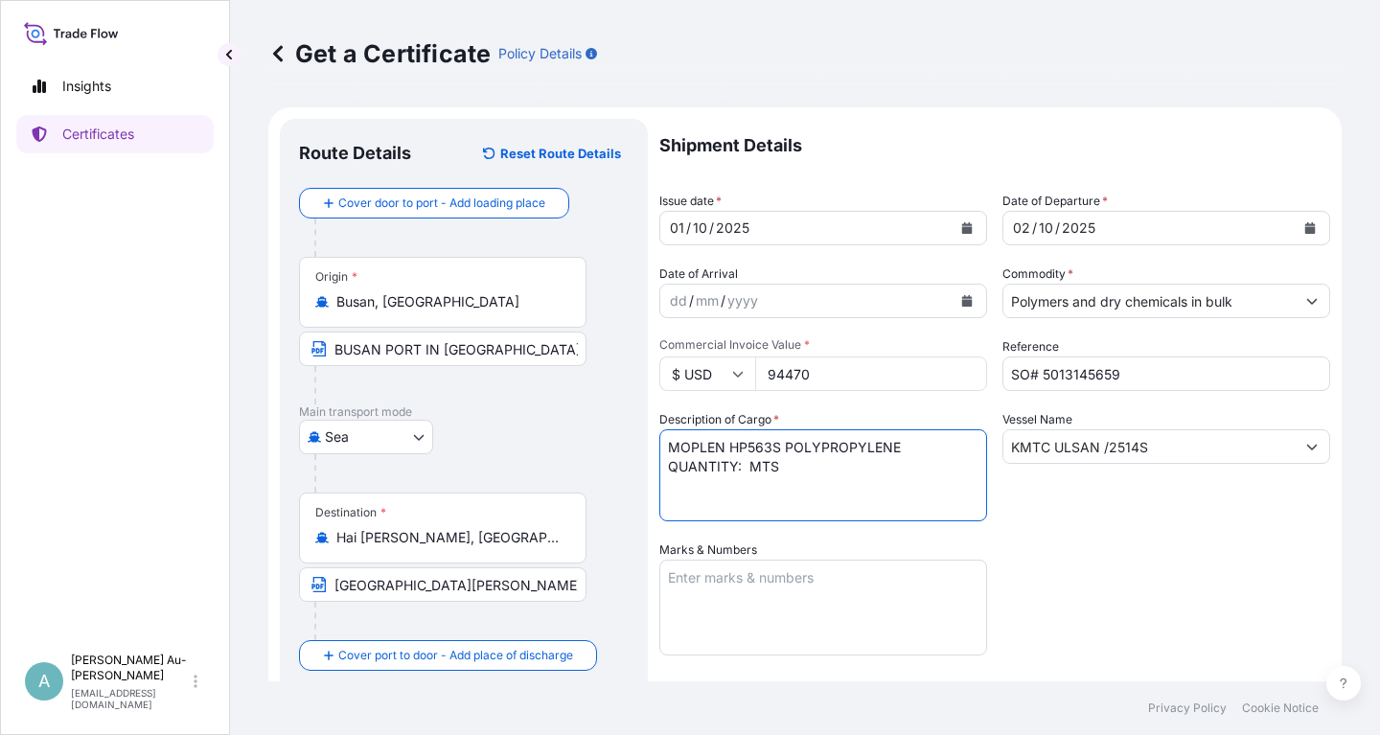
click at [792, 469] on textarea "MOPLEN EP300L PROPYLENE COPOLYMERS QUANTITY: 51.000 MTS" at bounding box center [823, 475] width 328 height 92
paste textarea "100.500"
click at [794, 513] on textarea "MOPLEN EP300L PROPYLENE COPOLYMERS QUANTITY: 51.000 MTS" at bounding box center [823, 475] width 328 height 92
type textarea "MOPLEN HP563S POLYPROPYLENE QUANTITY: 100.500 MTS"
drag, startPoint x: 1102, startPoint y: 543, endPoint x: 1090, endPoint y: 543, distance: 11.5
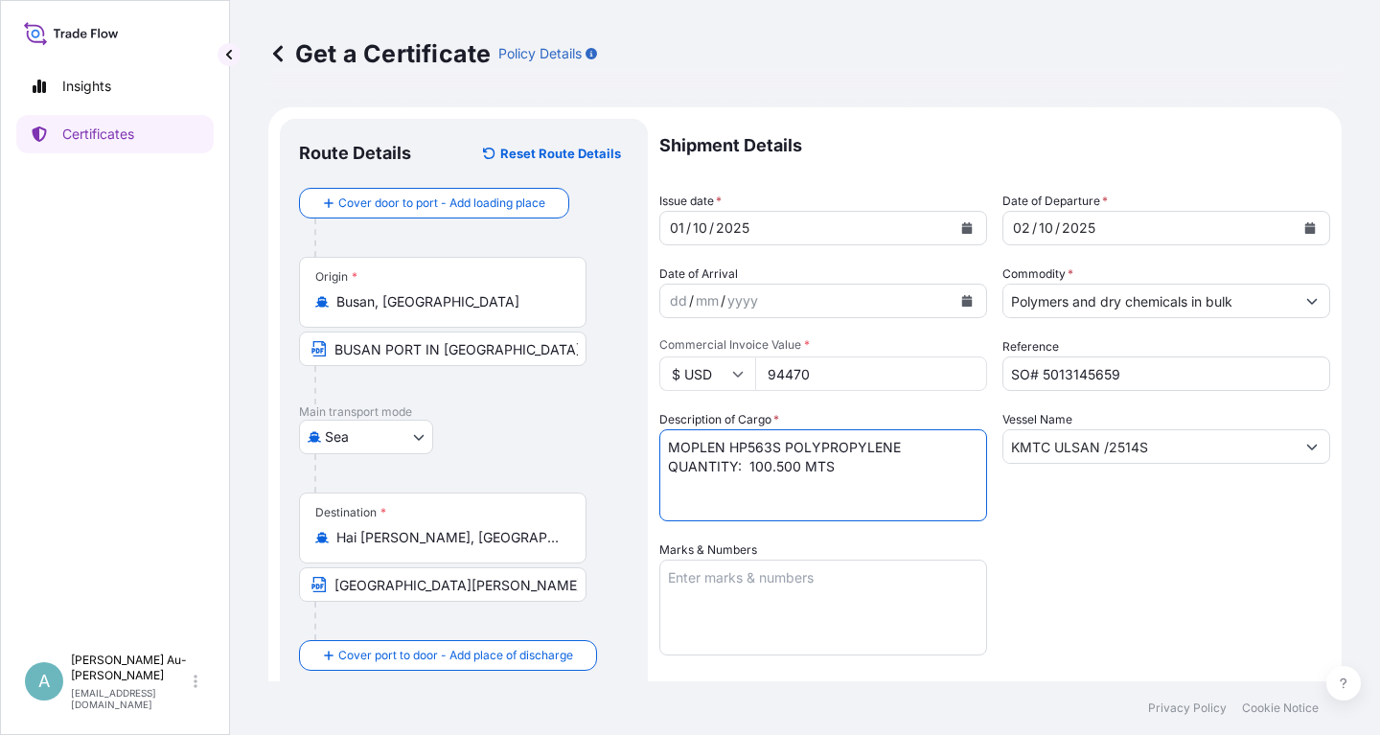
click at [1099, 543] on div "Shipment Details Issue date * [DATE] Date of Departure * [DATE] Date of Arrival…" at bounding box center [994, 612] width 671 height 986
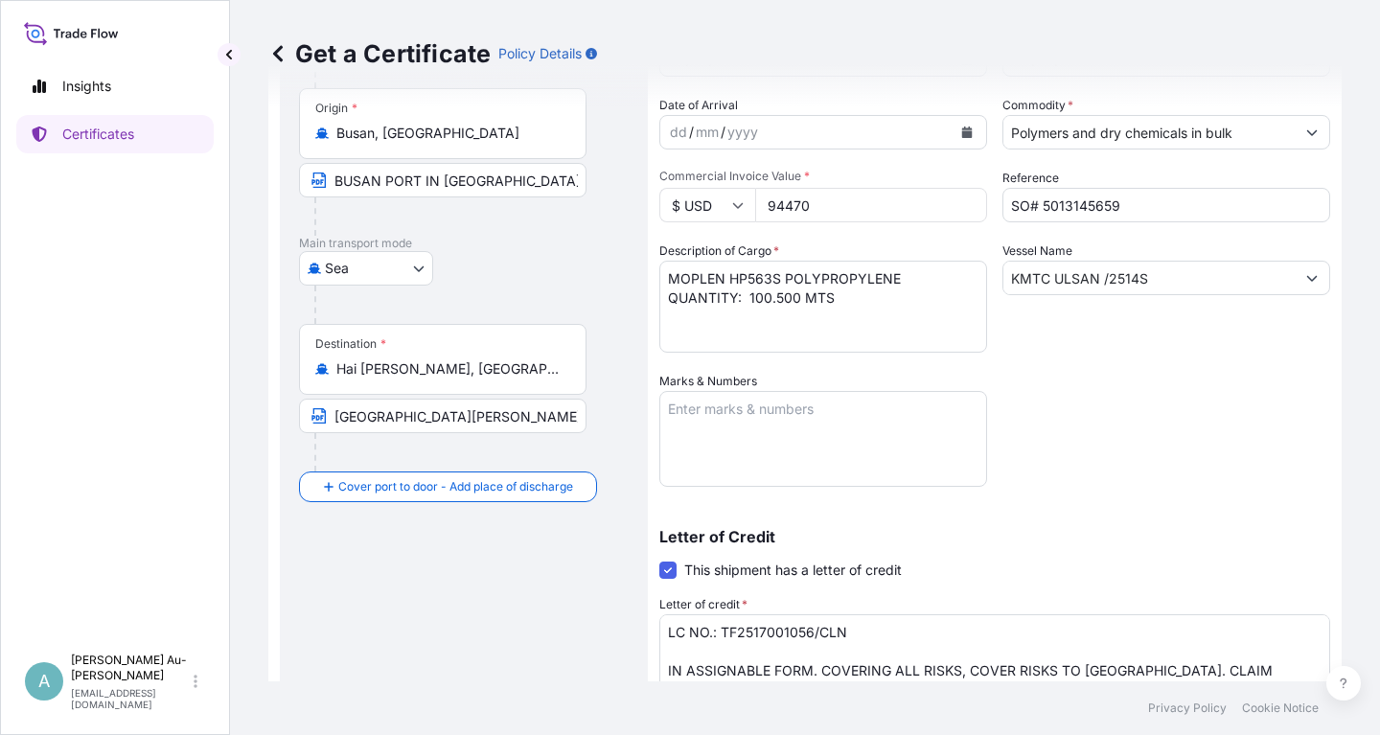
scroll to position [115, 0]
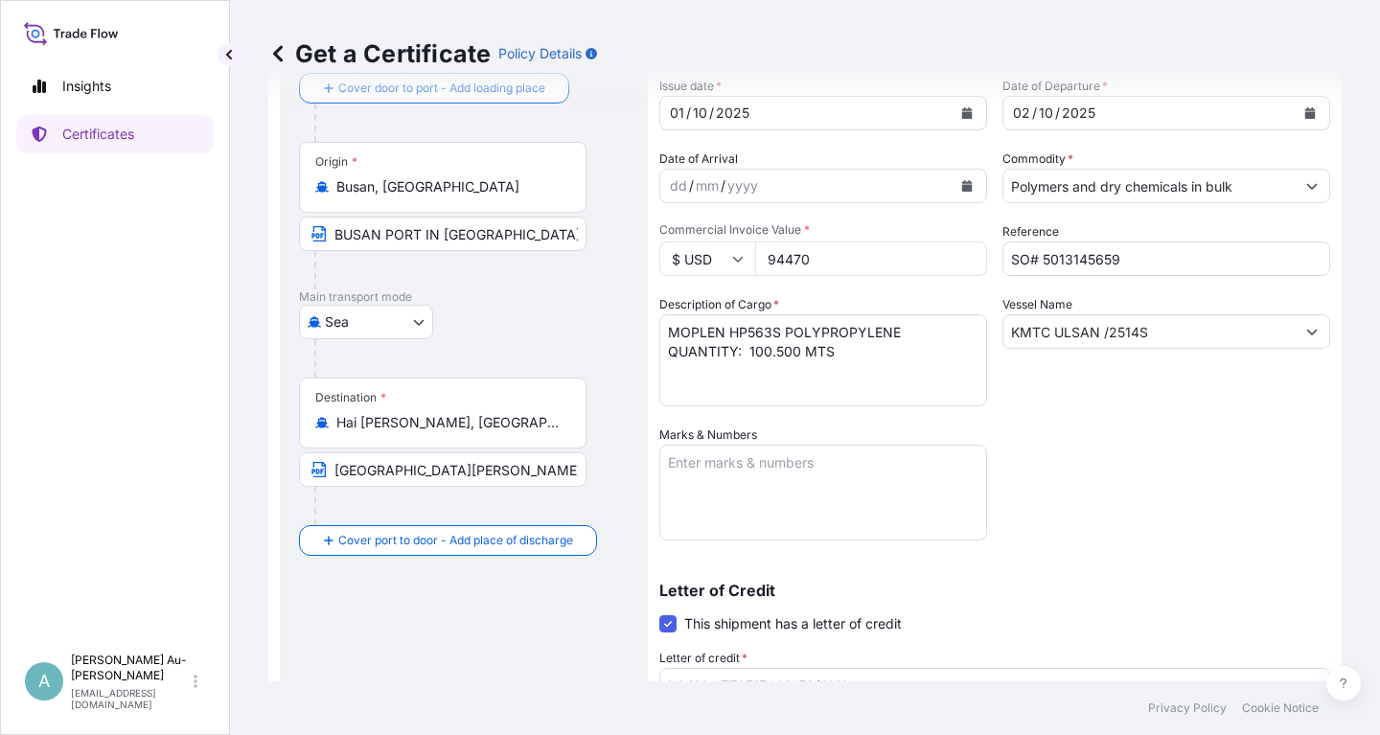
click at [335, 236] on input "BUSAN PORT IN [GEOGRAPHIC_DATA]" at bounding box center [442, 234] width 287 height 34
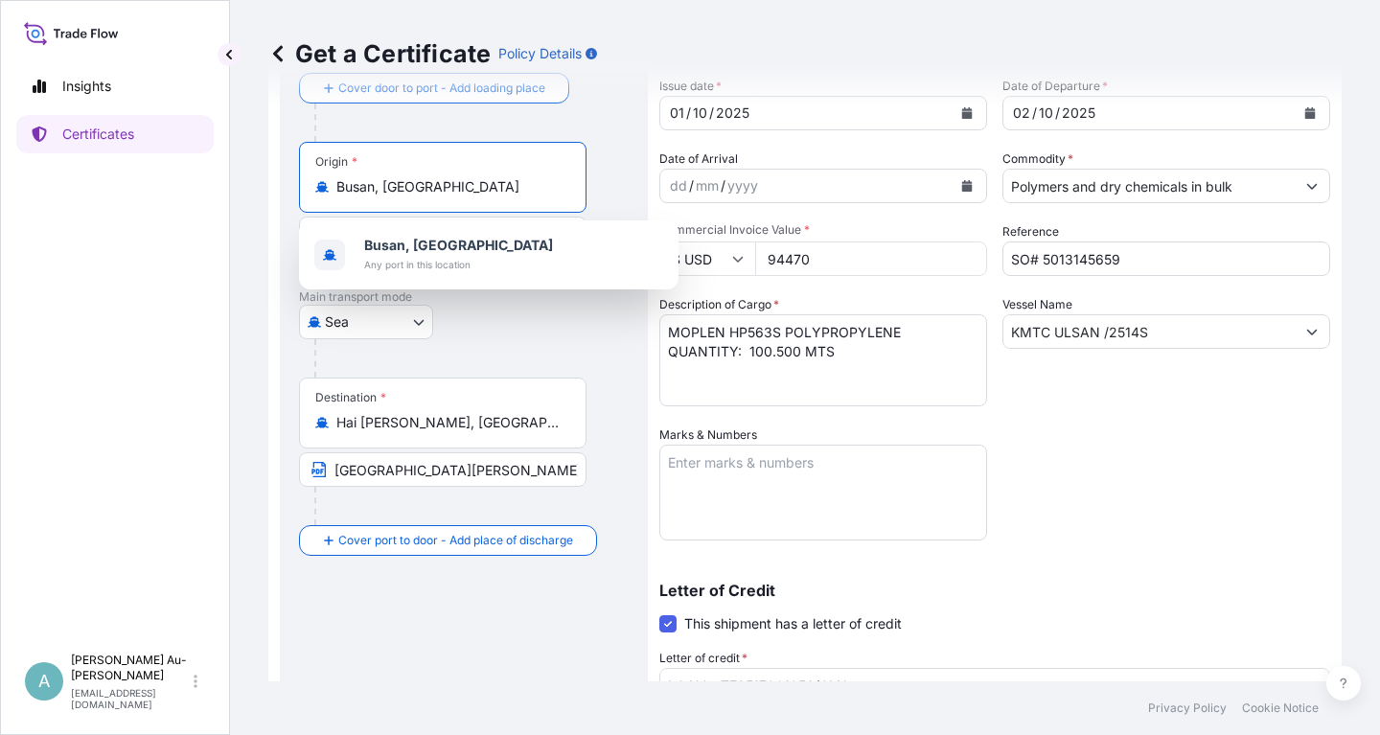
click at [497, 188] on input "Busan, [GEOGRAPHIC_DATA]" at bounding box center [449, 186] width 226 height 19
click at [470, 178] on input "Busan, [GEOGRAPHIC_DATA]" at bounding box center [449, 186] width 226 height 19
type input "B"
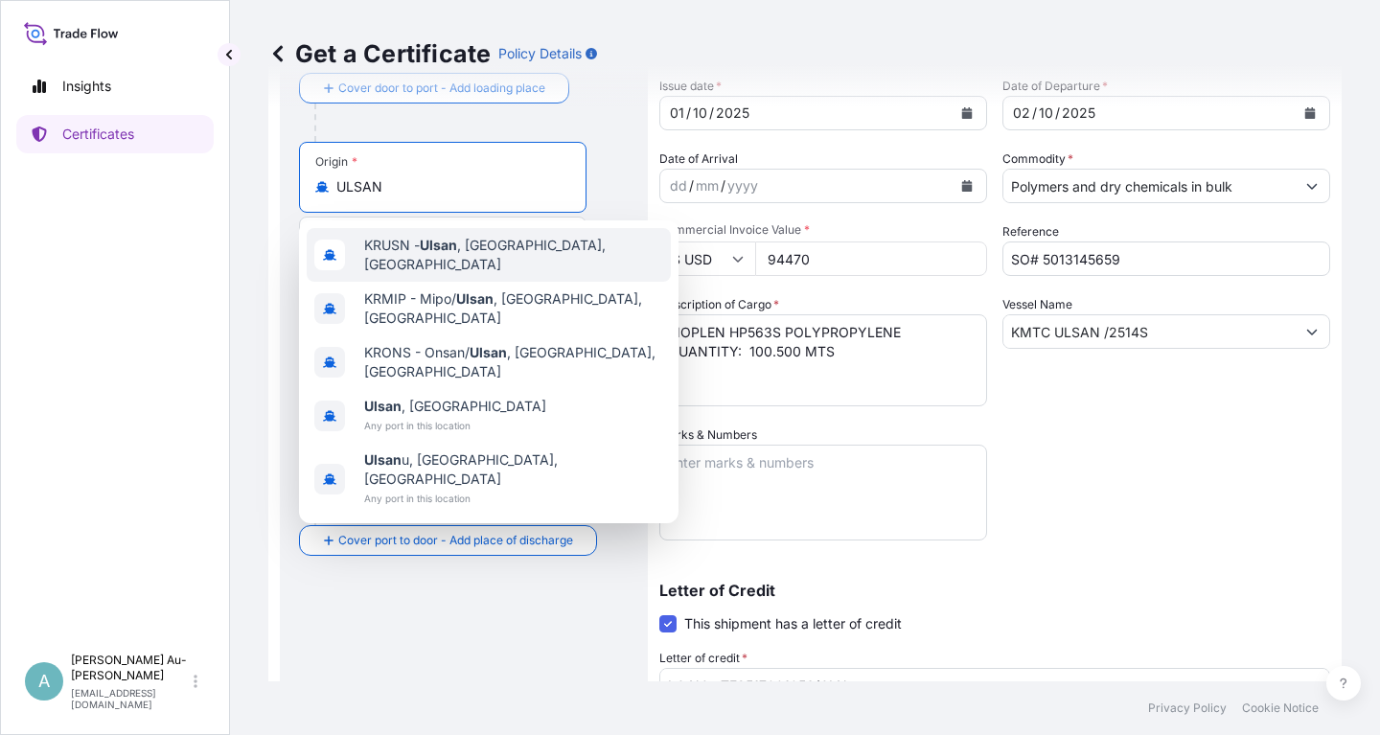
click at [461, 184] on input "ULSAN" at bounding box center [449, 186] width 226 height 19
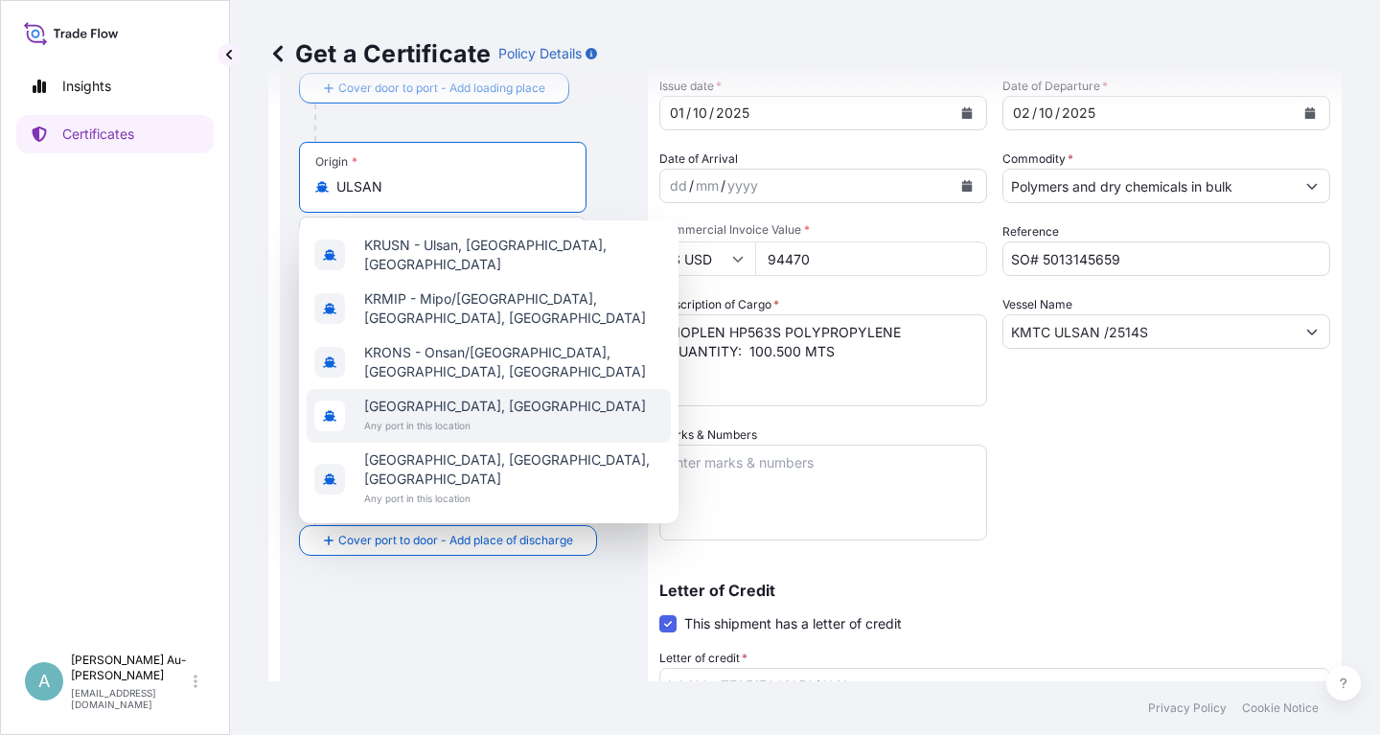
click at [399, 397] on span "[GEOGRAPHIC_DATA], [GEOGRAPHIC_DATA]" at bounding box center [505, 406] width 282 height 19
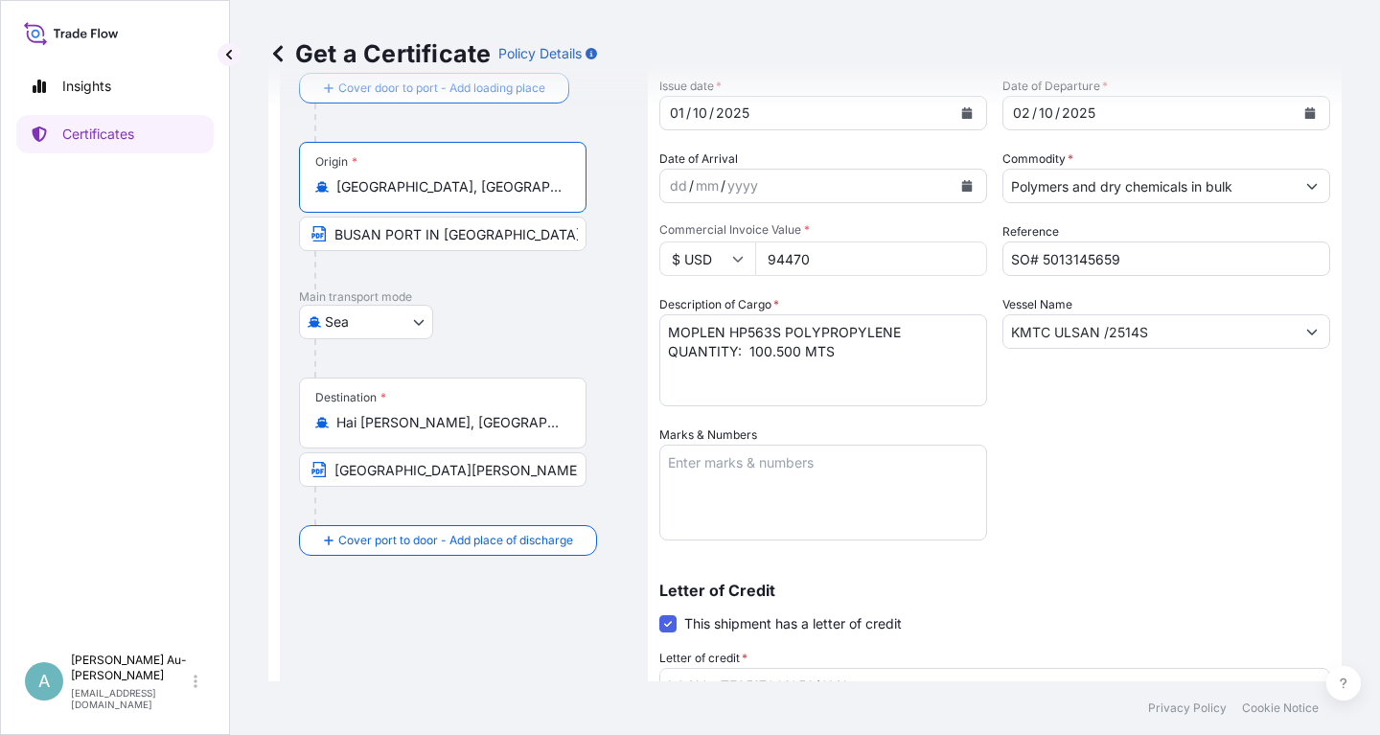
type input "[GEOGRAPHIC_DATA], [GEOGRAPHIC_DATA]"
click at [336, 237] on input "BUSAN PORT IN [GEOGRAPHIC_DATA]" at bounding box center [442, 234] width 287 height 34
type input "ULSAN PORT IN [GEOGRAPHIC_DATA]"
click at [543, 315] on div "[GEOGRAPHIC_DATA]" at bounding box center [464, 322] width 330 height 34
click at [1104, 453] on div "Shipment Details Issue date * [DATE] Date of Departure * [DATE] Date of Arrival…" at bounding box center [994, 497] width 671 height 986
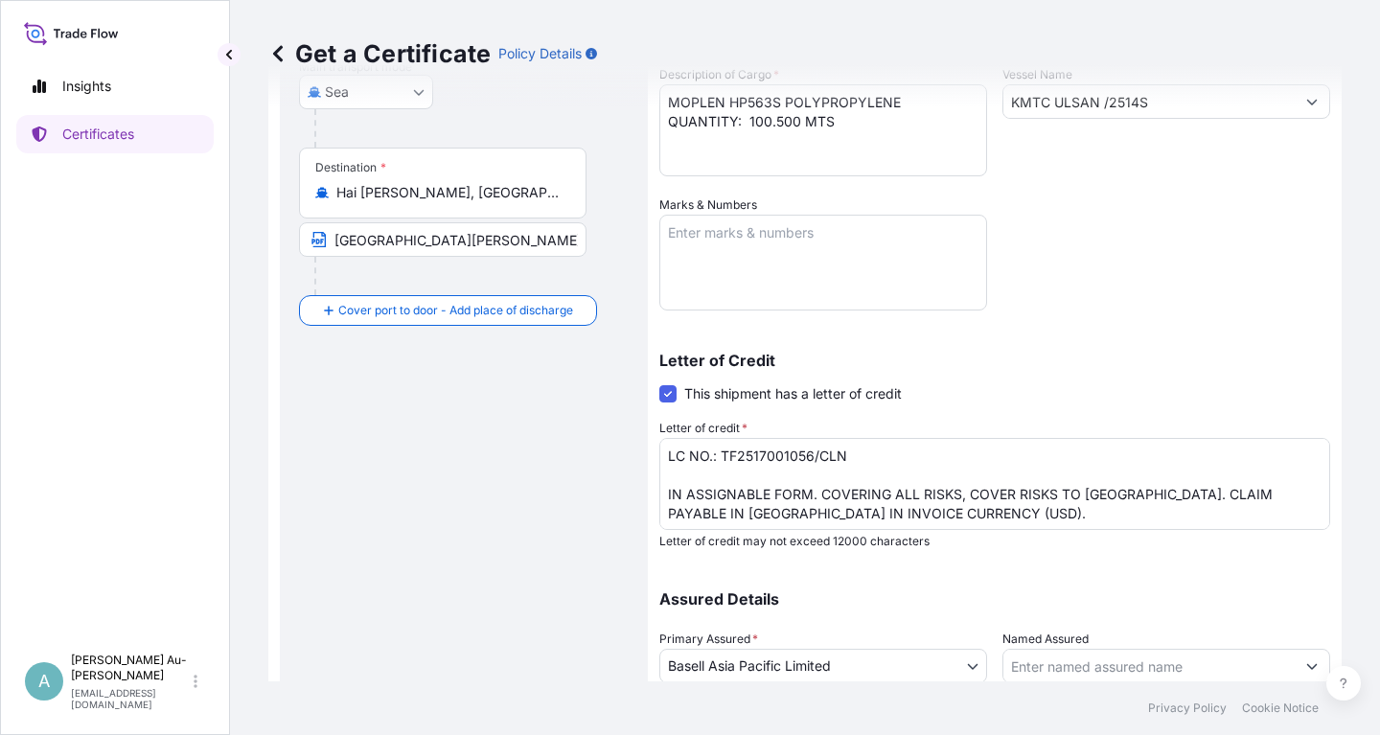
scroll to position [477, 0]
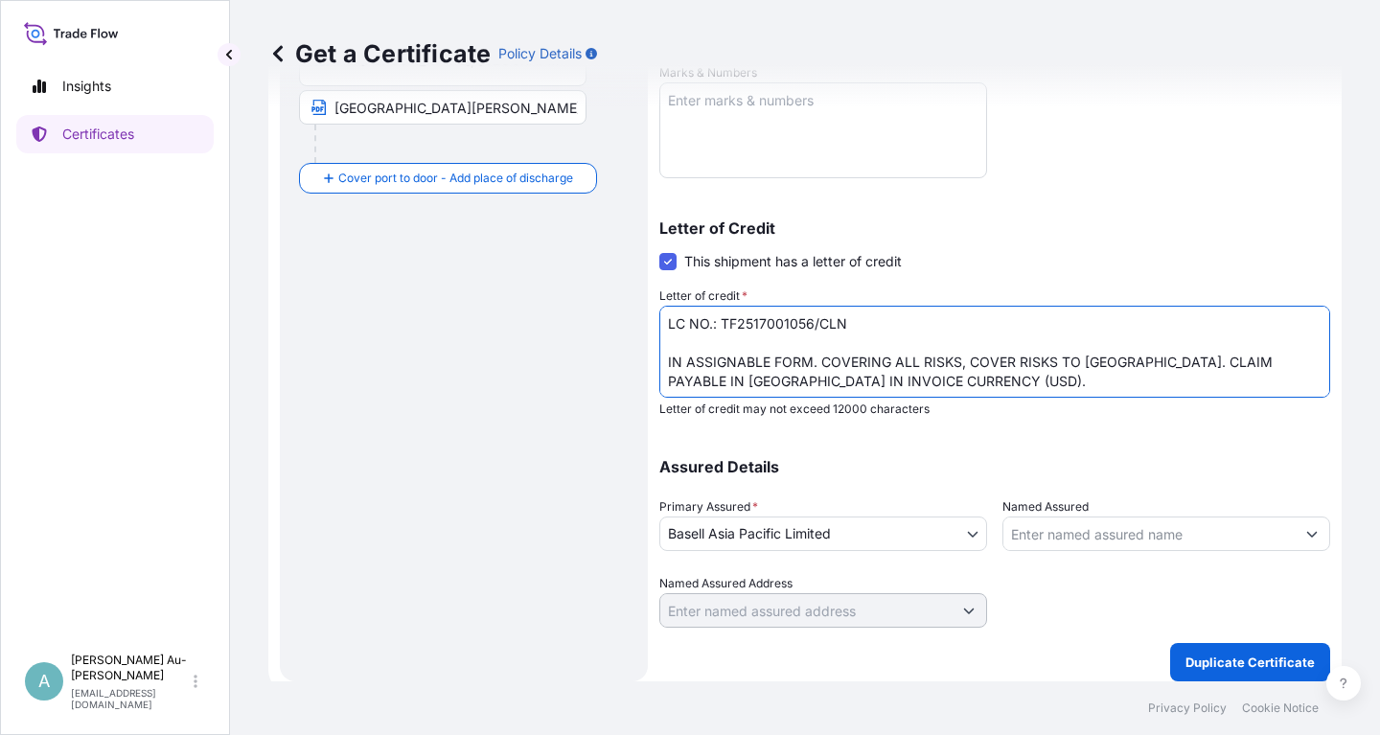
drag, startPoint x: 722, startPoint y: 324, endPoint x: 855, endPoint y: 321, distance: 133.2
click at [855, 321] on textarea "LC NO.: TF2517001056/CLN IN ASSIGNABLE FORM. COVERING ALL RISKS, COVER RISKS TO…" at bounding box center [994, 352] width 671 height 92
paste textarea "24801054"
type textarea "LC NO.: TF2524801054/CLN IN ASSIGNABLE FORM. COVERING ALL RISKS, COVER RISKS TO…"
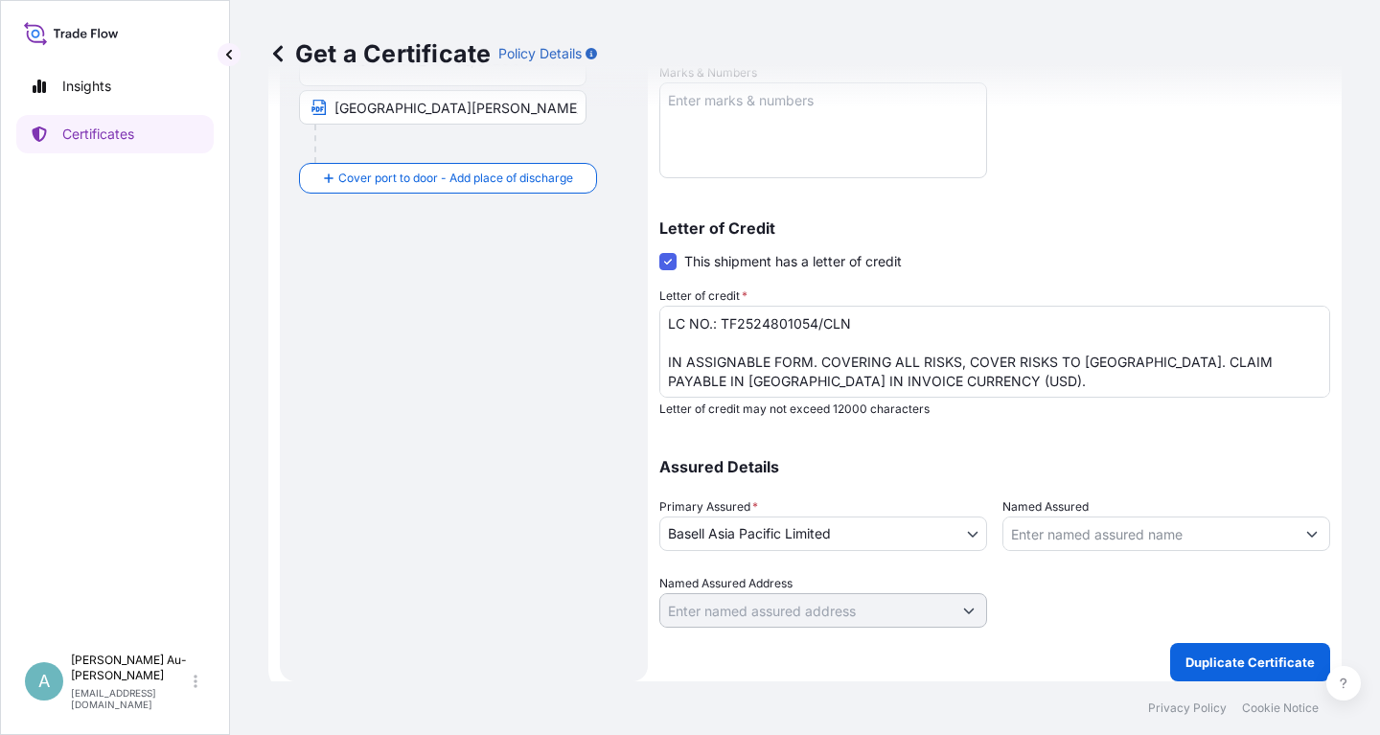
click at [1160, 241] on div "Letter of Credit This shipment has a letter of credit Letter of credit * LC NO.…" at bounding box center [994, 318] width 671 height 196
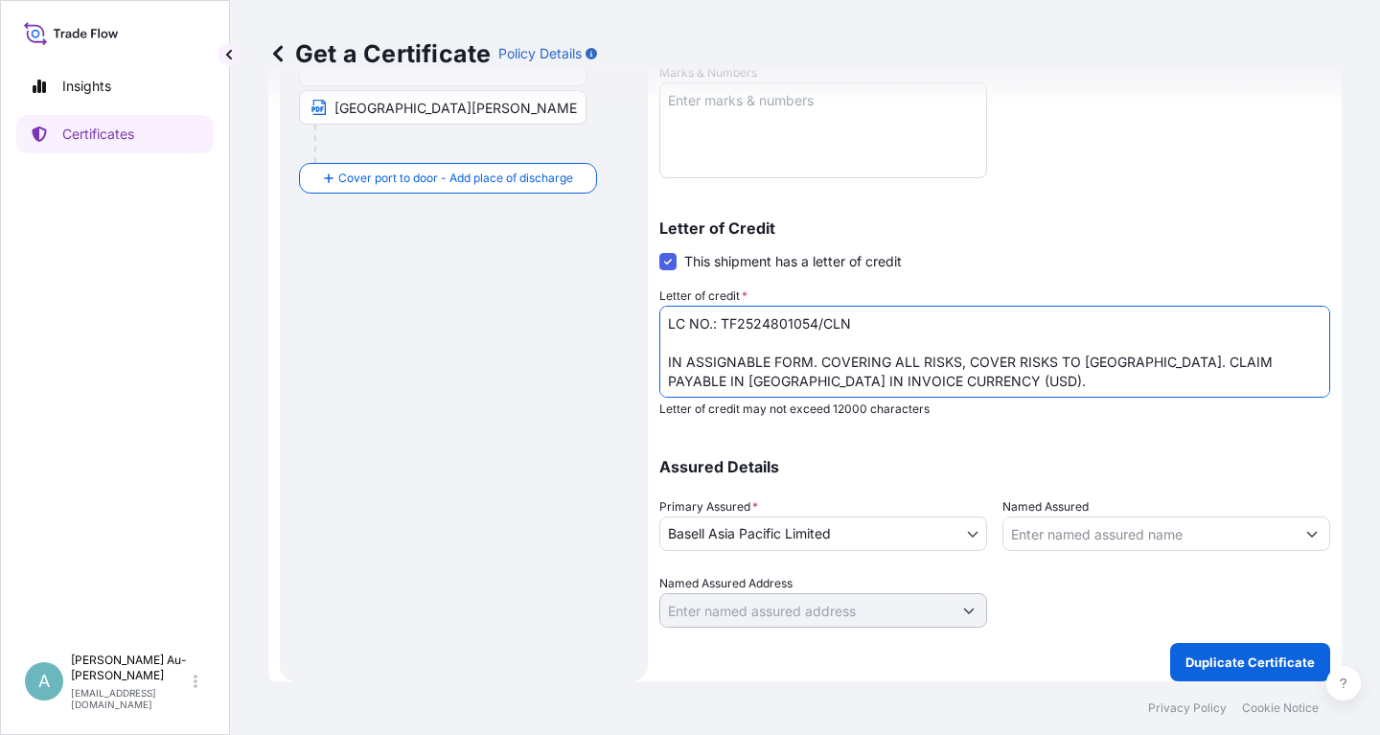
click at [1216, 389] on textarea "LC NO.: TF2517001056/CLN IN ASSIGNABLE FORM. COVERING ALL RISKS, COVER RISKS TO…" at bounding box center [994, 352] width 671 height 92
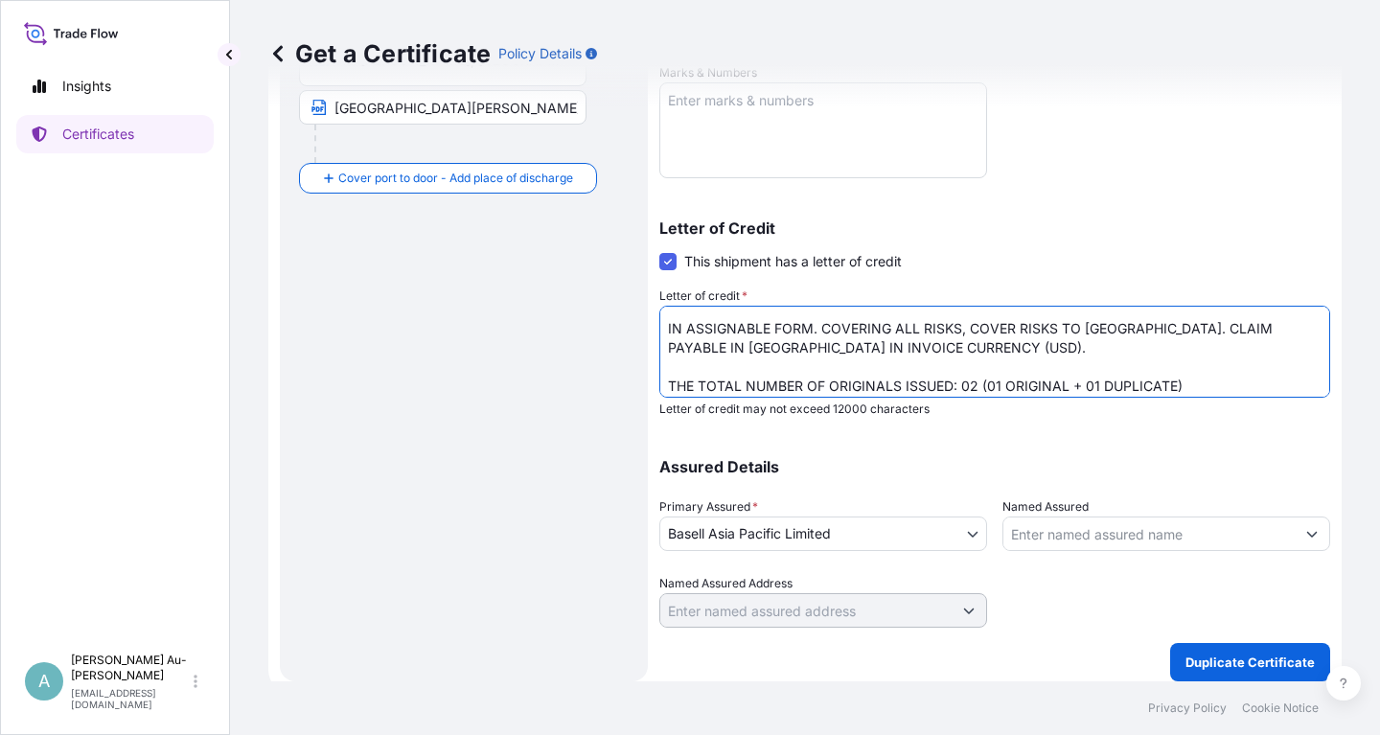
scroll to position [40, 0]
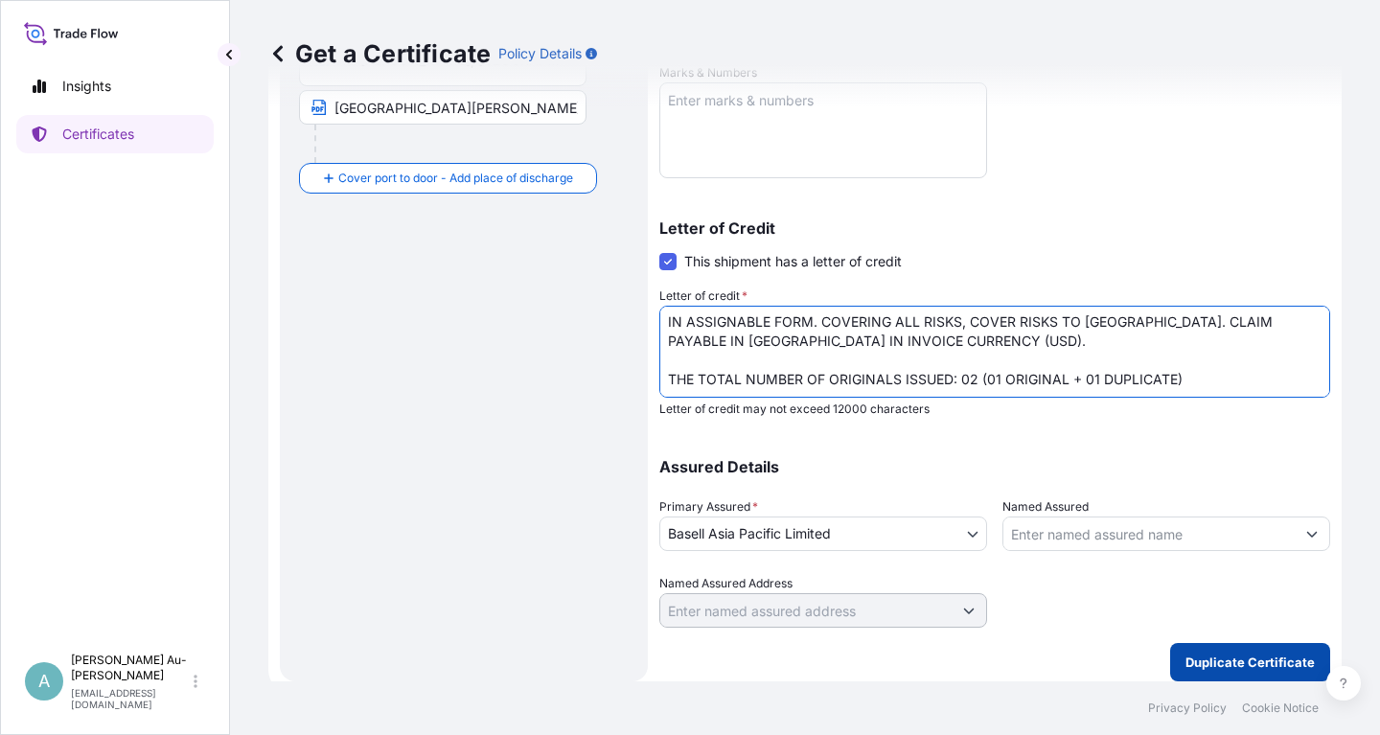
click at [1207, 660] on p "Duplicate Certificate" at bounding box center [1249, 662] width 129 height 19
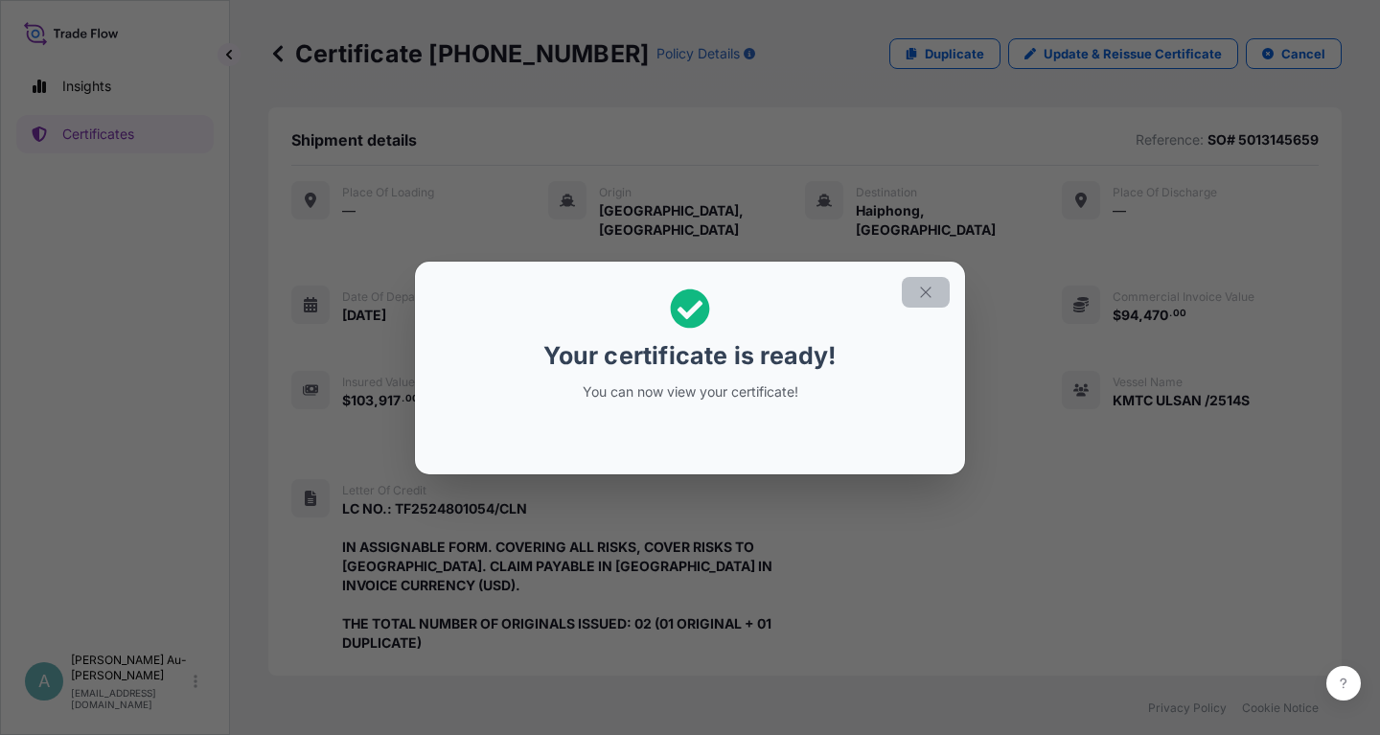
click at [929, 291] on icon "button" at bounding box center [925, 292] width 17 height 17
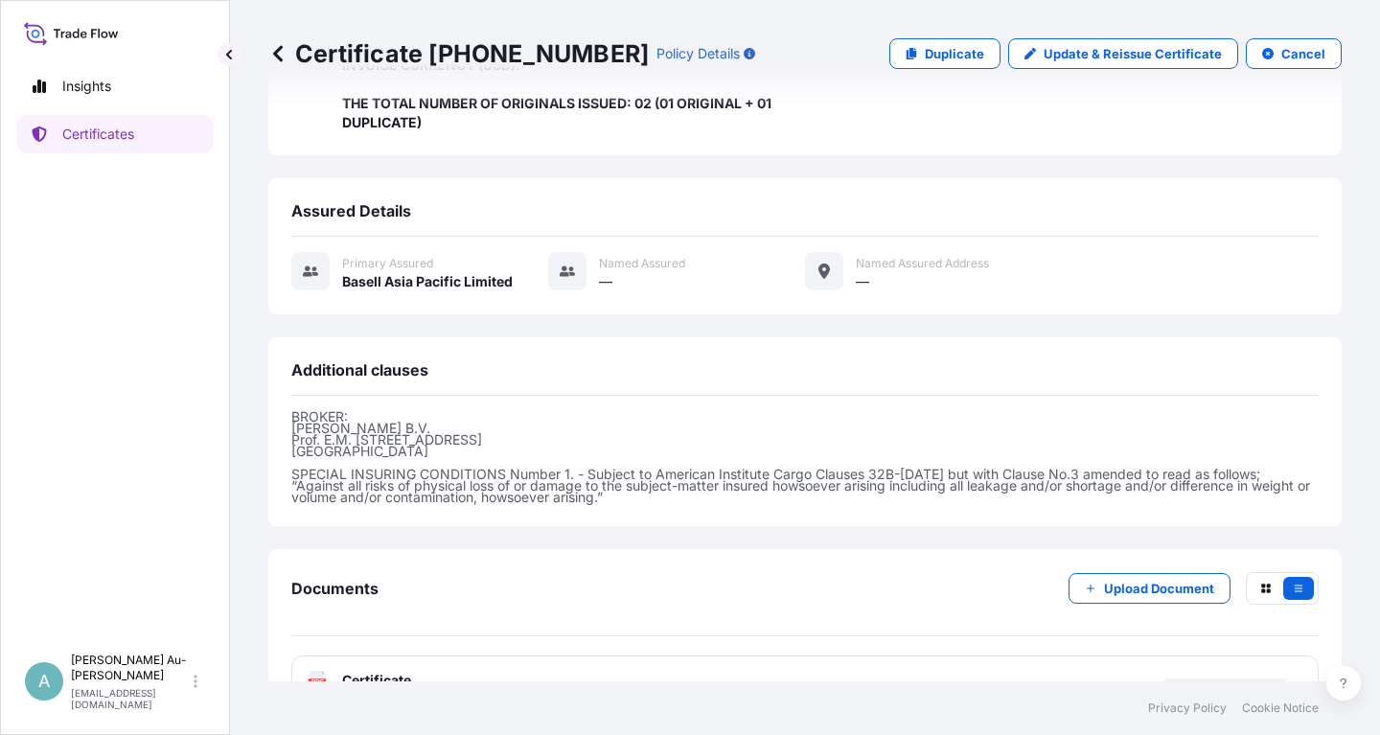
scroll to position [527, 0]
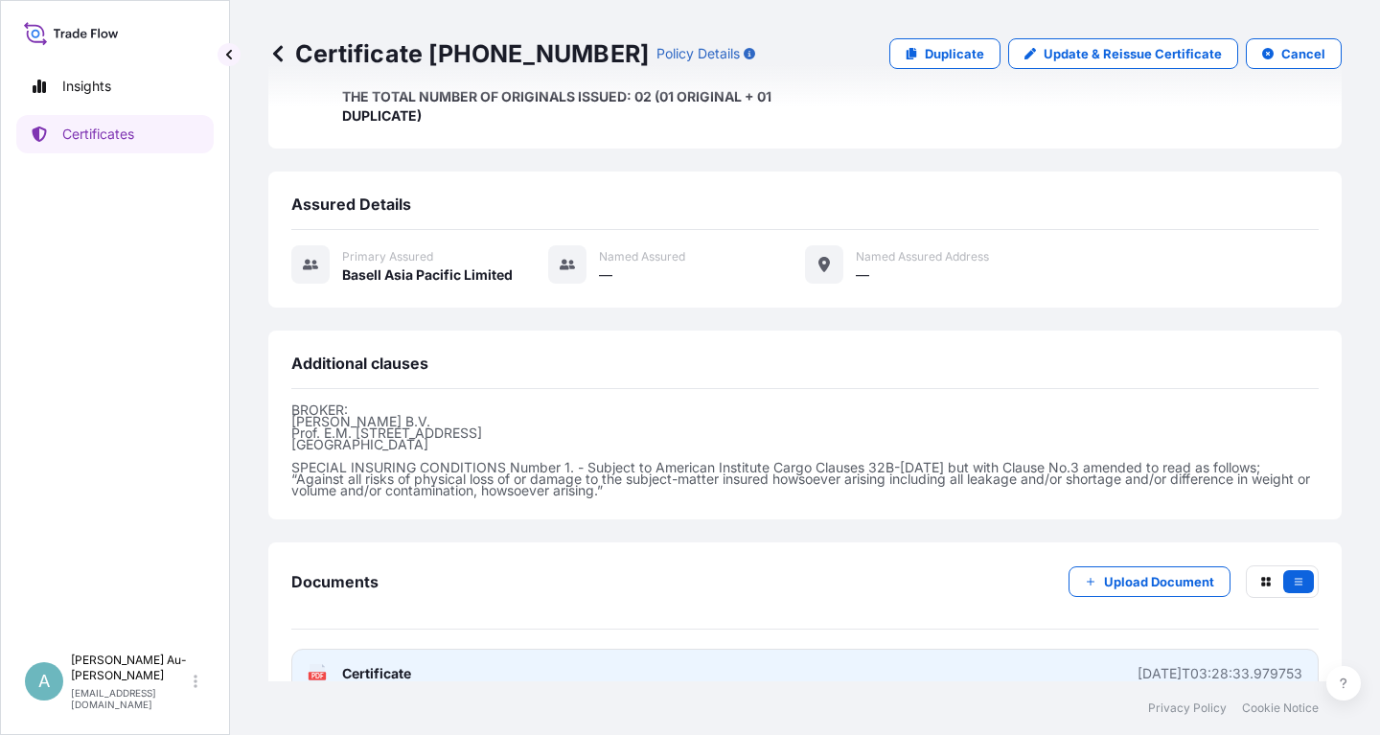
click at [401, 664] on span "Certificate" at bounding box center [376, 673] width 69 height 19
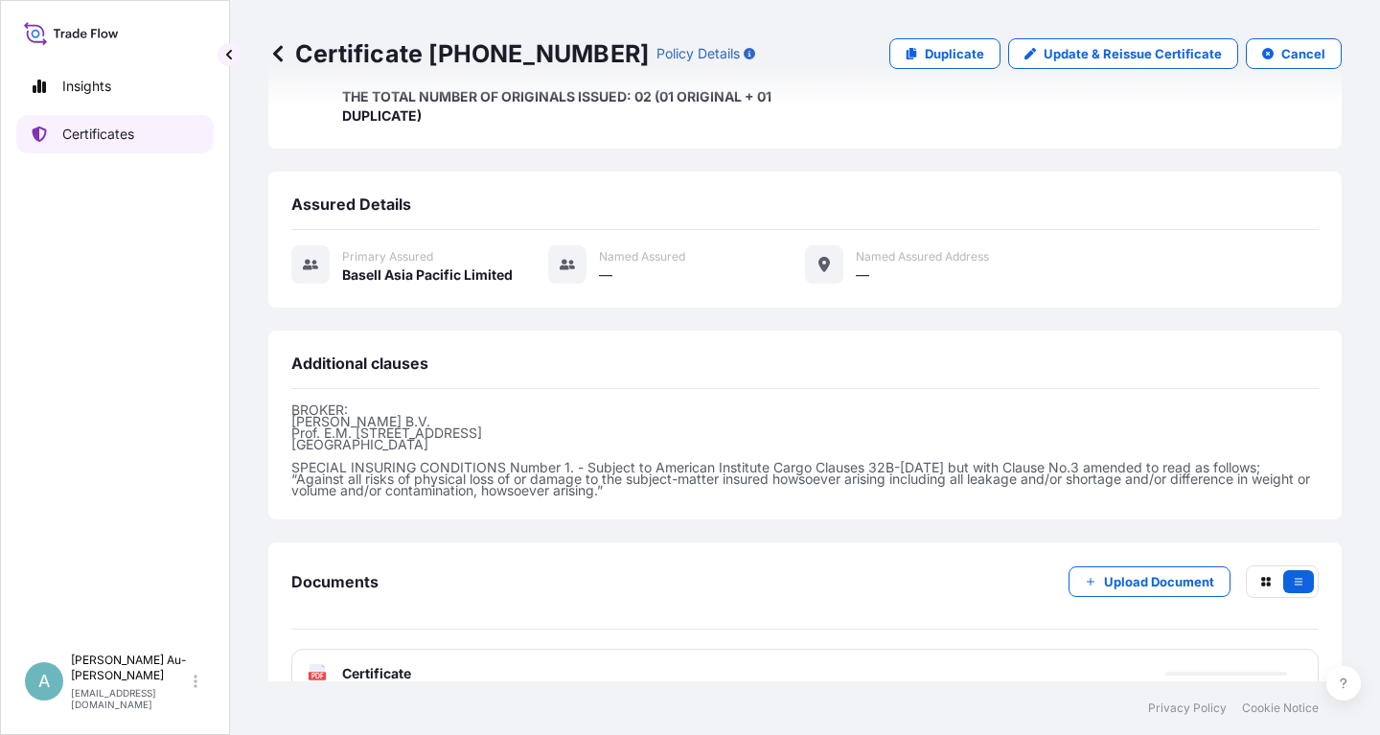
click at [110, 144] on link "Certificates" at bounding box center [114, 134] width 197 height 38
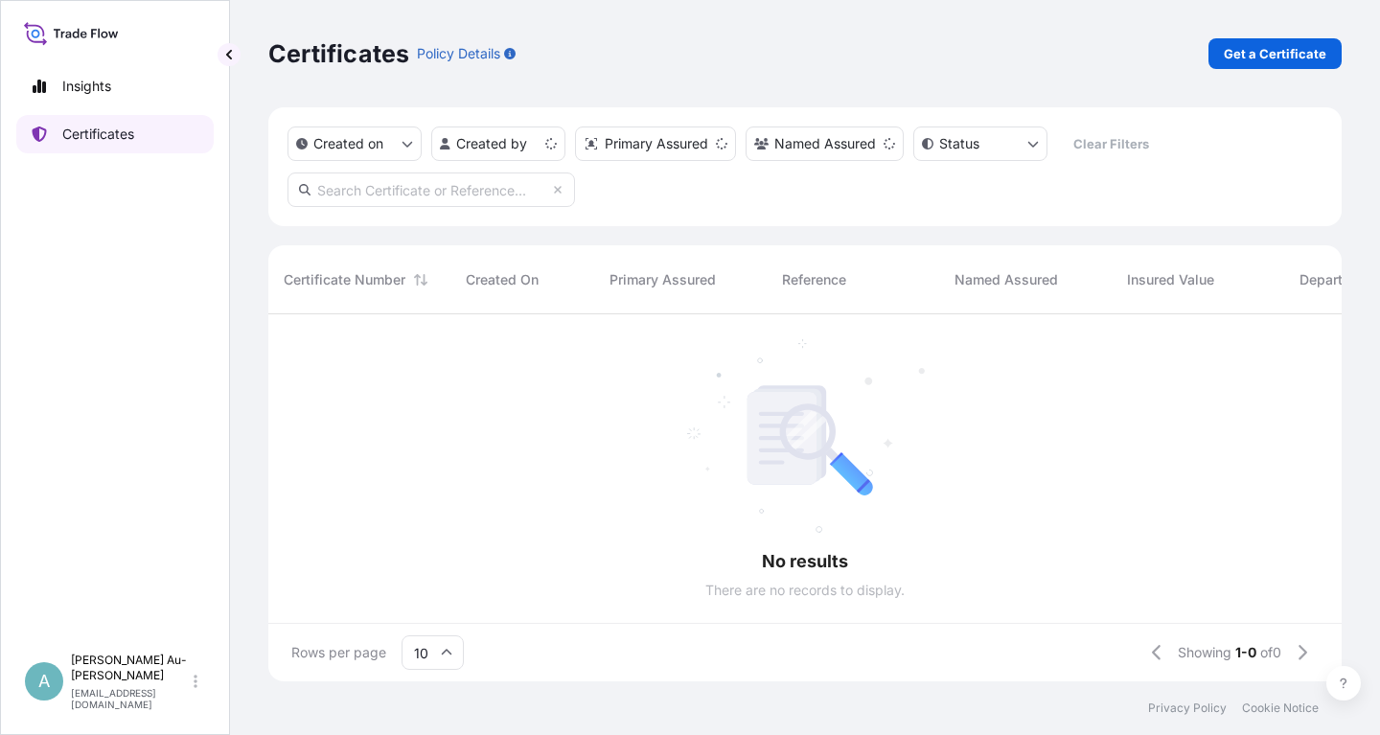
scroll to position [378, 1073]
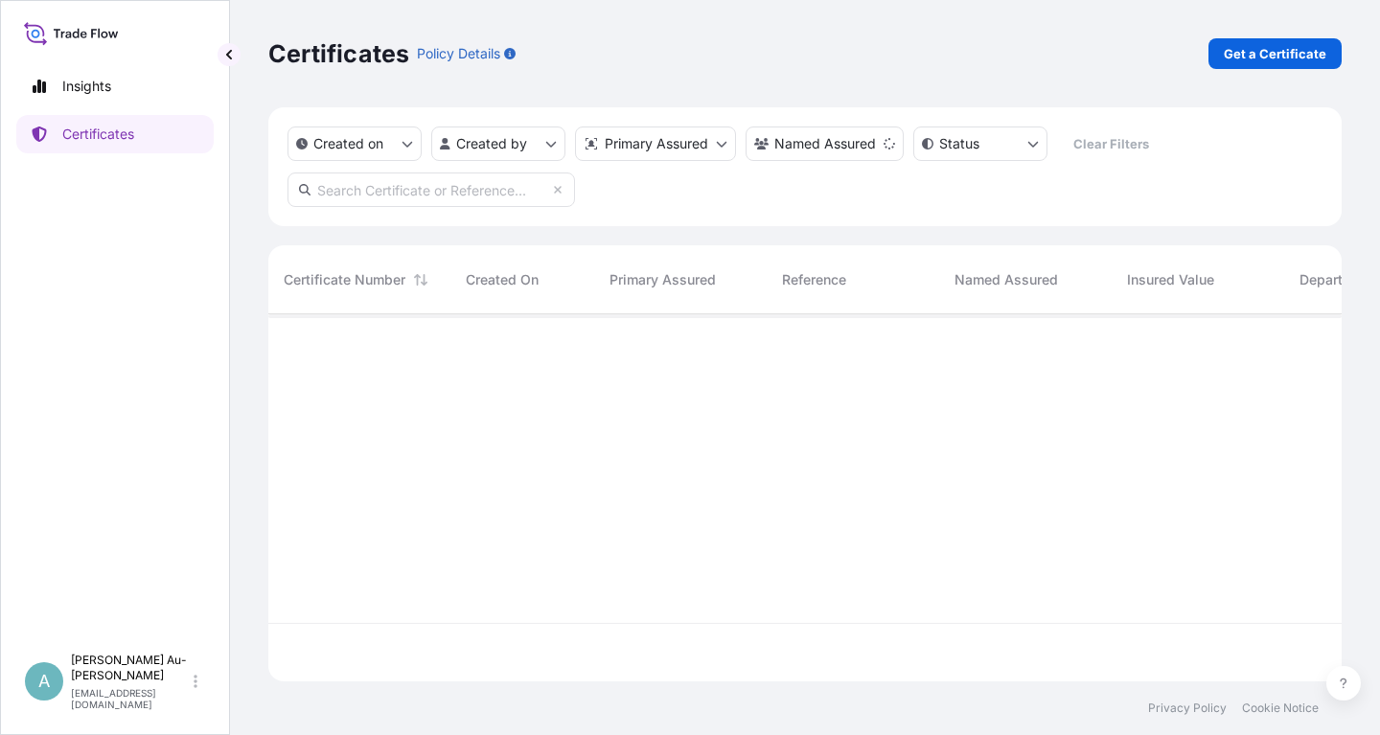
click at [391, 195] on input "text" at bounding box center [430, 189] width 287 height 34
type input "1774-2"
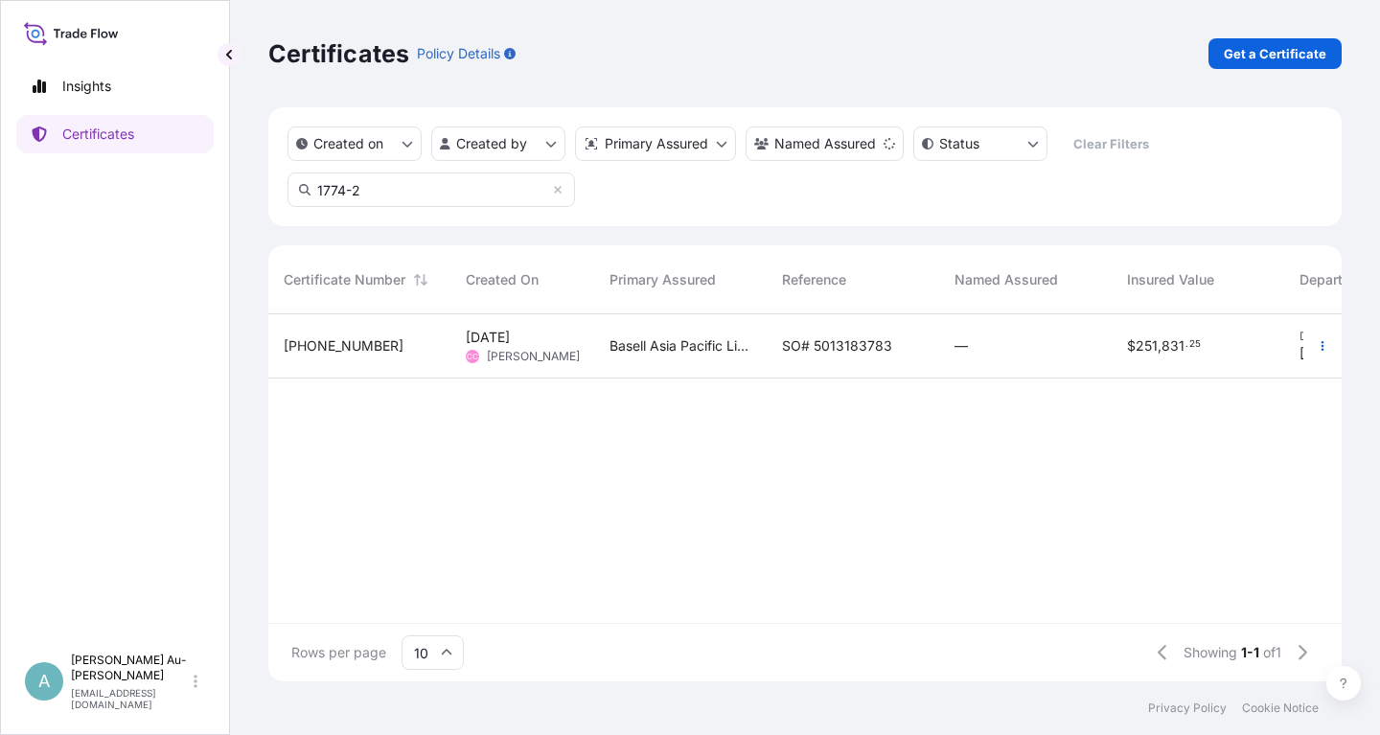
click at [841, 345] on span "SO# 5013183783" at bounding box center [837, 345] width 110 height 19
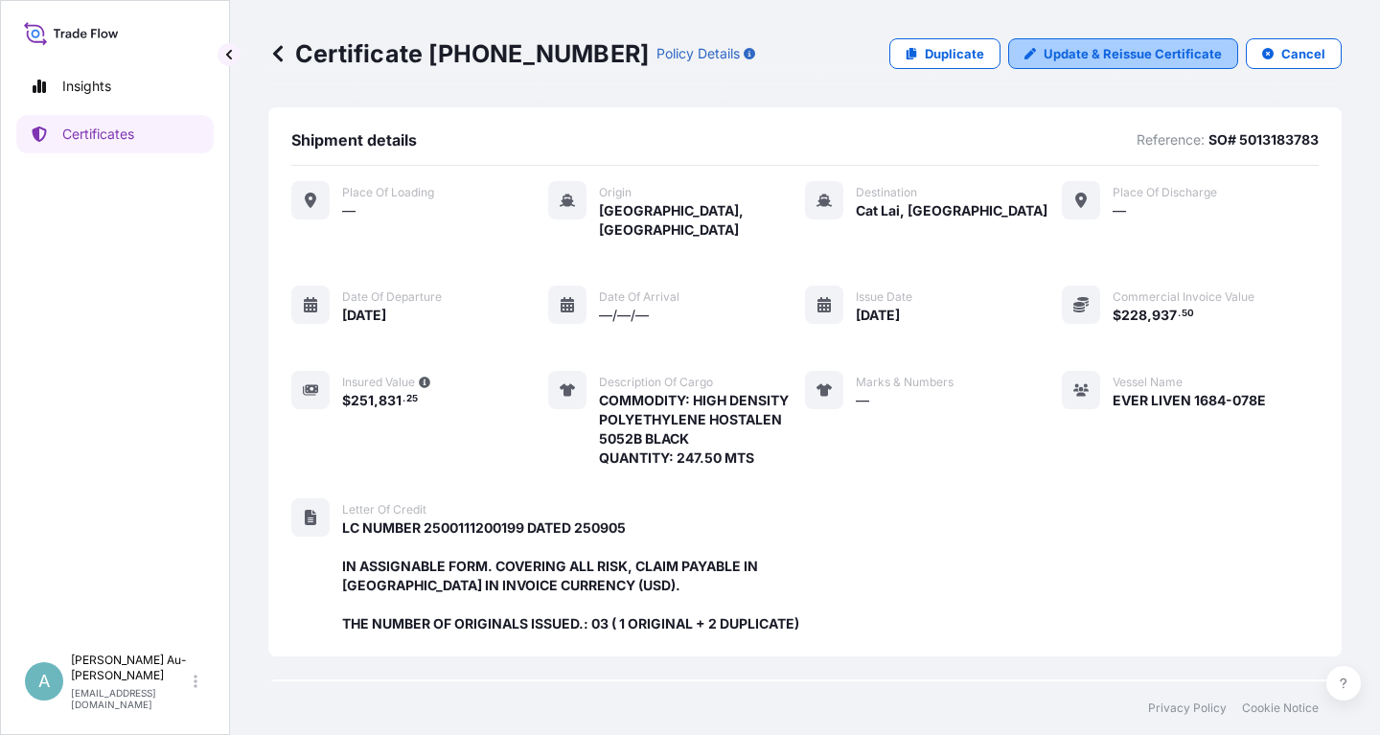
click at [1108, 52] on p "Update & Reissue Certificate" at bounding box center [1132, 53] width 178 height 19
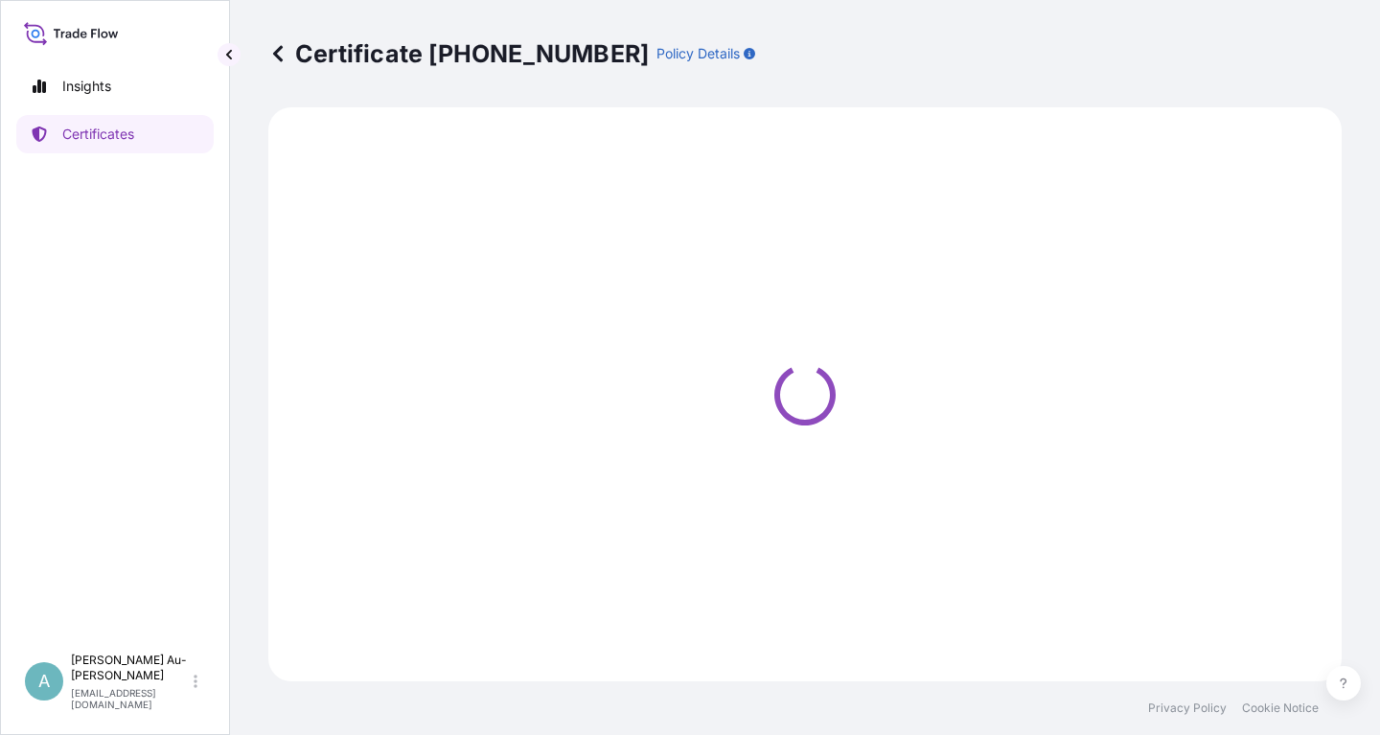
select select "Sea"
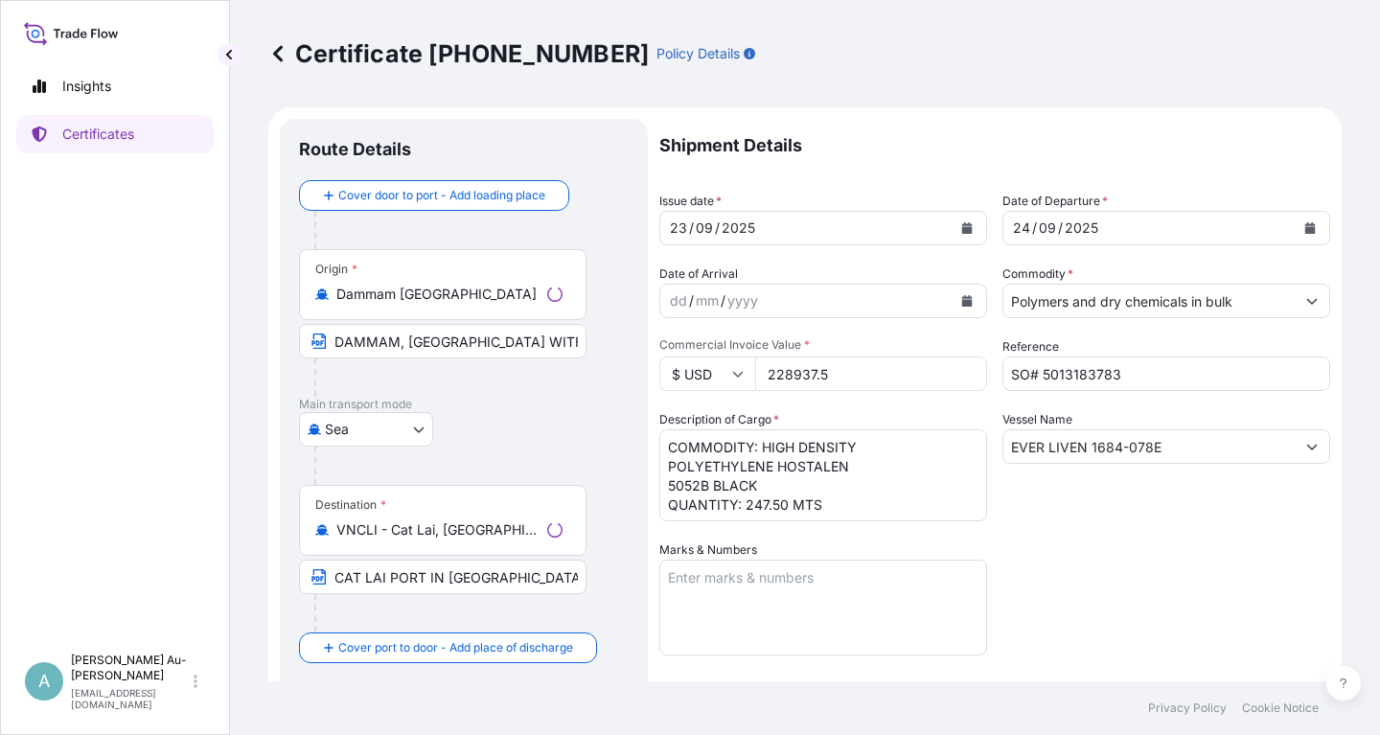
select select "32034"
click at [959, 231] on button "Calendar" at bounding box center [966, 228] width 31 height 31
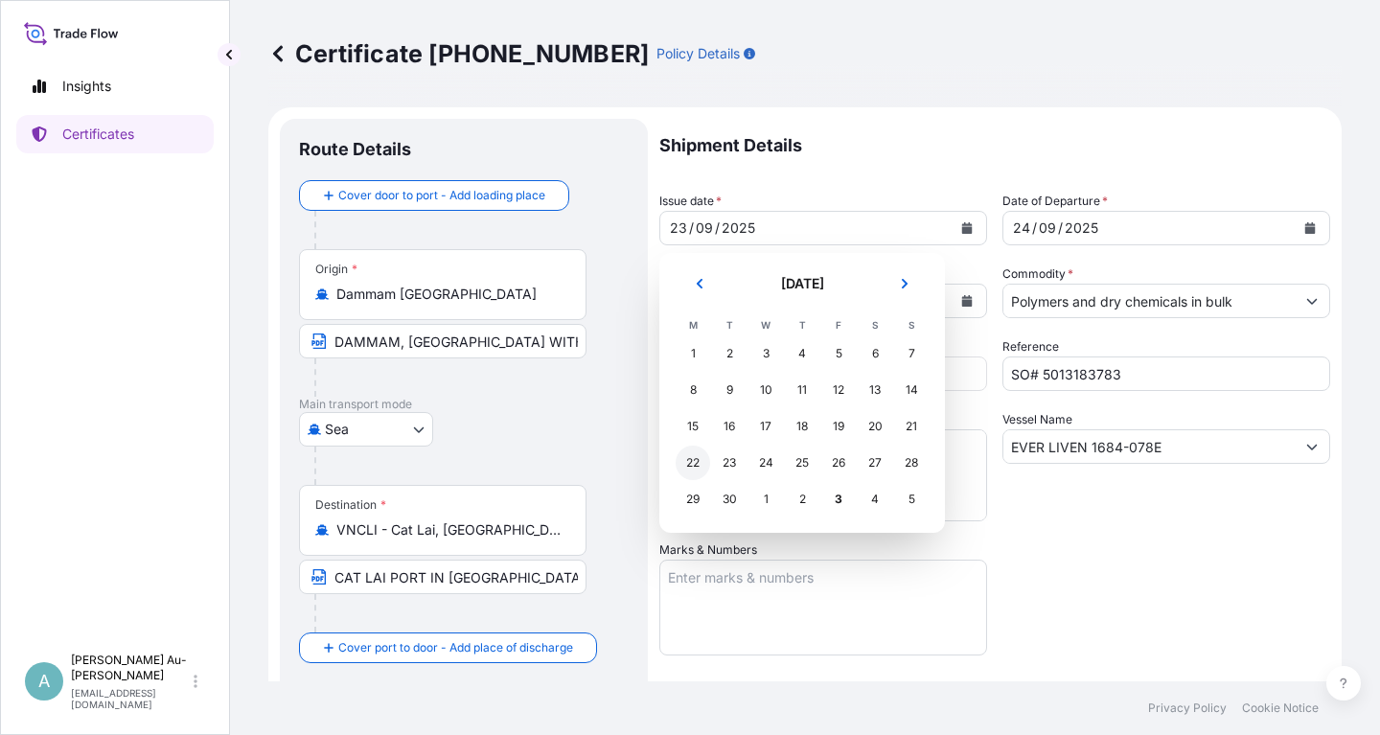
click at [688, 462] on div "22" at bounding box center [693, 463] width 34 height 34
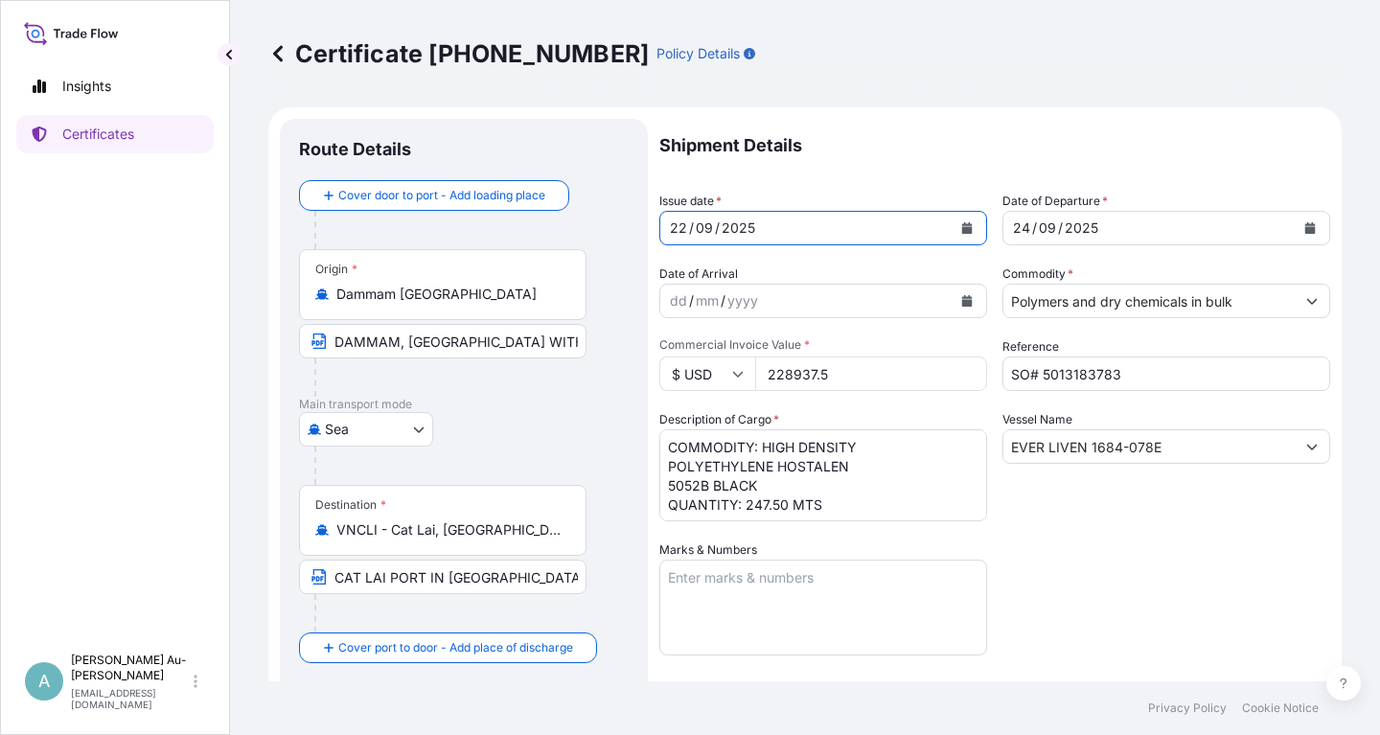
click at [1311, 218] on button "Calendar" at bounding box center [1310, 228] width 31 height 31
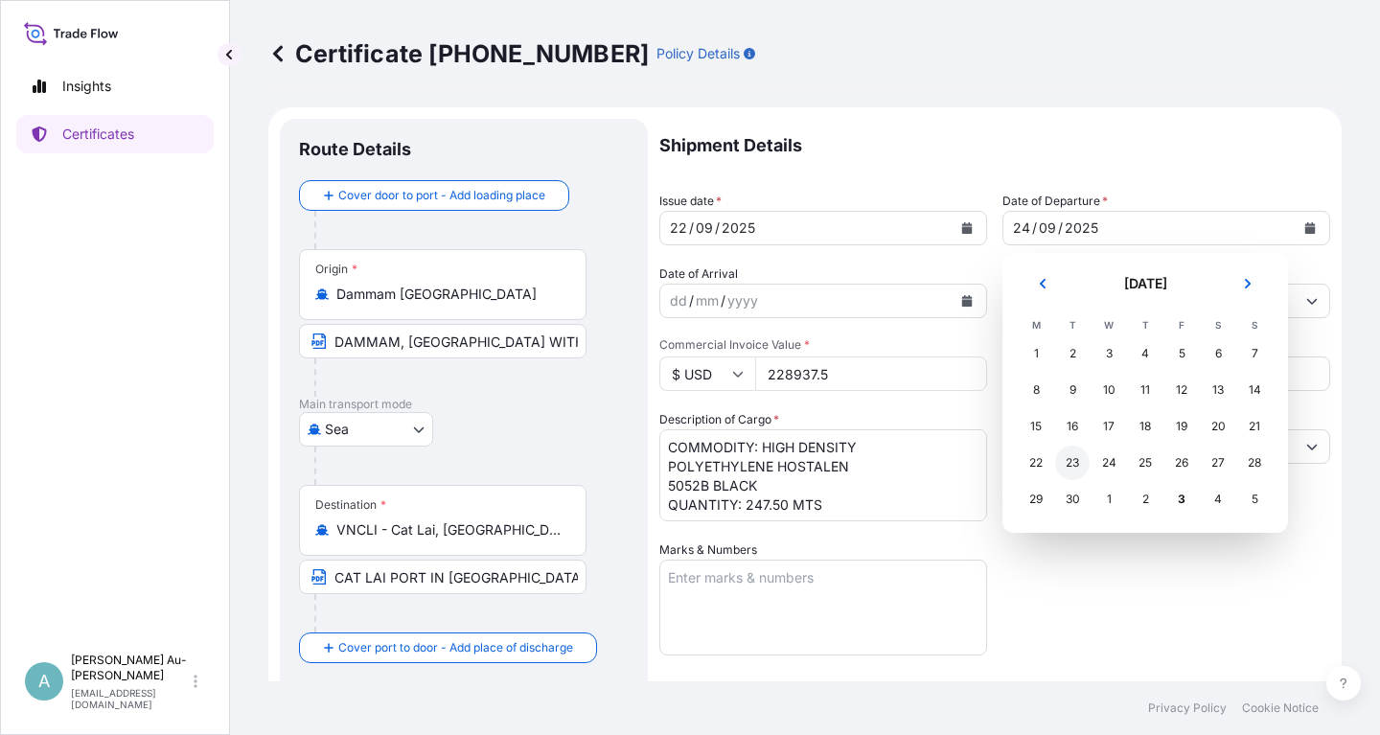
click at [1080, 470] on div "23" at bounding box center [1072, 463] width 34 height 34
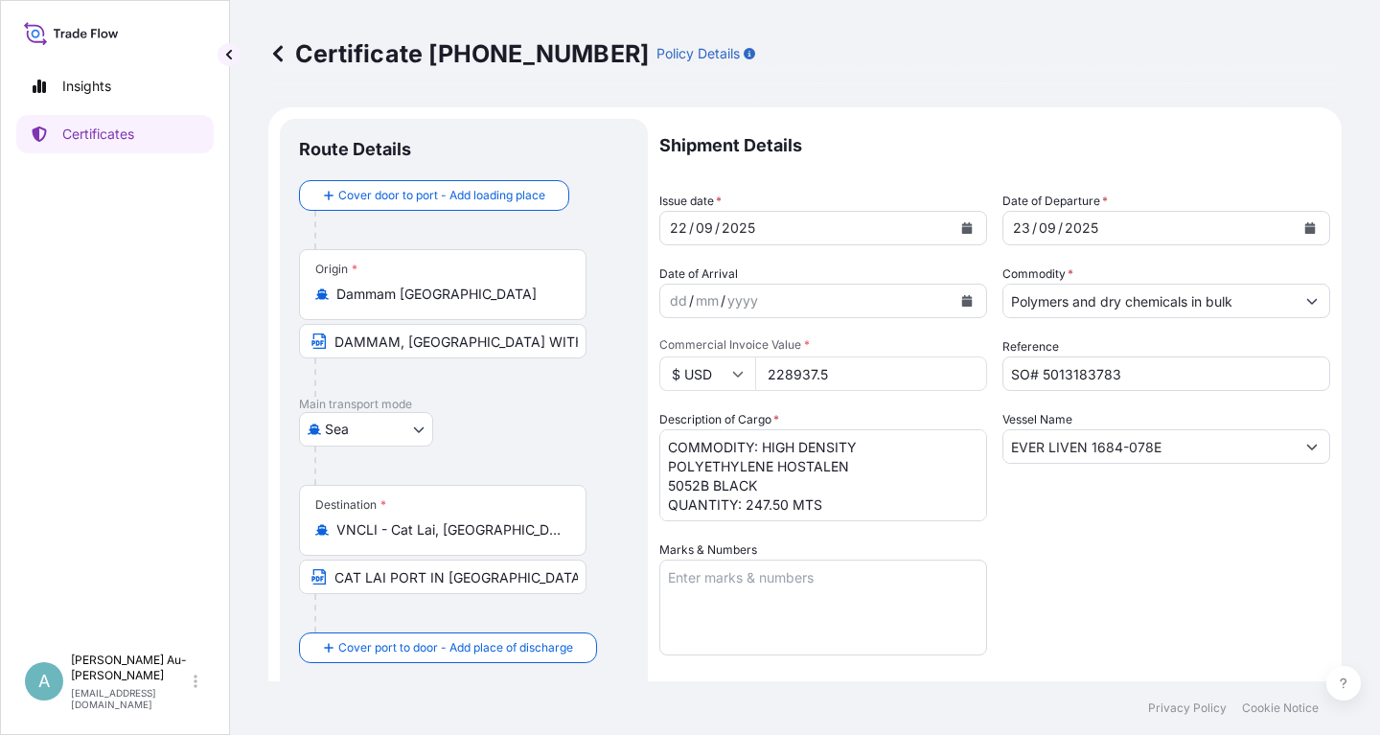
click at [1186, 569] on div "Shipment Details Issue date * [DATE] Date of Departure * [DATE] Date of Arrival…" at bounding box center [994, 612] width 671 height 986
drag, startPoint x: 334, startPoint y: 345, endPoint x: 317, endPoint y: 444, distance: 100.2
click at [334, 351] on input "DAMMAM, [GEOGRAPHIC_DATA] WITH PORT OF LOADING :[GEOGRAPHIC_DATA], [GEOGRAPHIC_…" at bounding box center [442, 341] width 287 height 34
click at [355, 340] on input "Text to appear on certificate" at bounding box center [442, 341] width 287 height 34
paste input "[GEOGRAPHIC_DATA], [GEOGRAPHIC_DATA] With Port Of Loading :[GEOGRAPHIC_DATA], […"
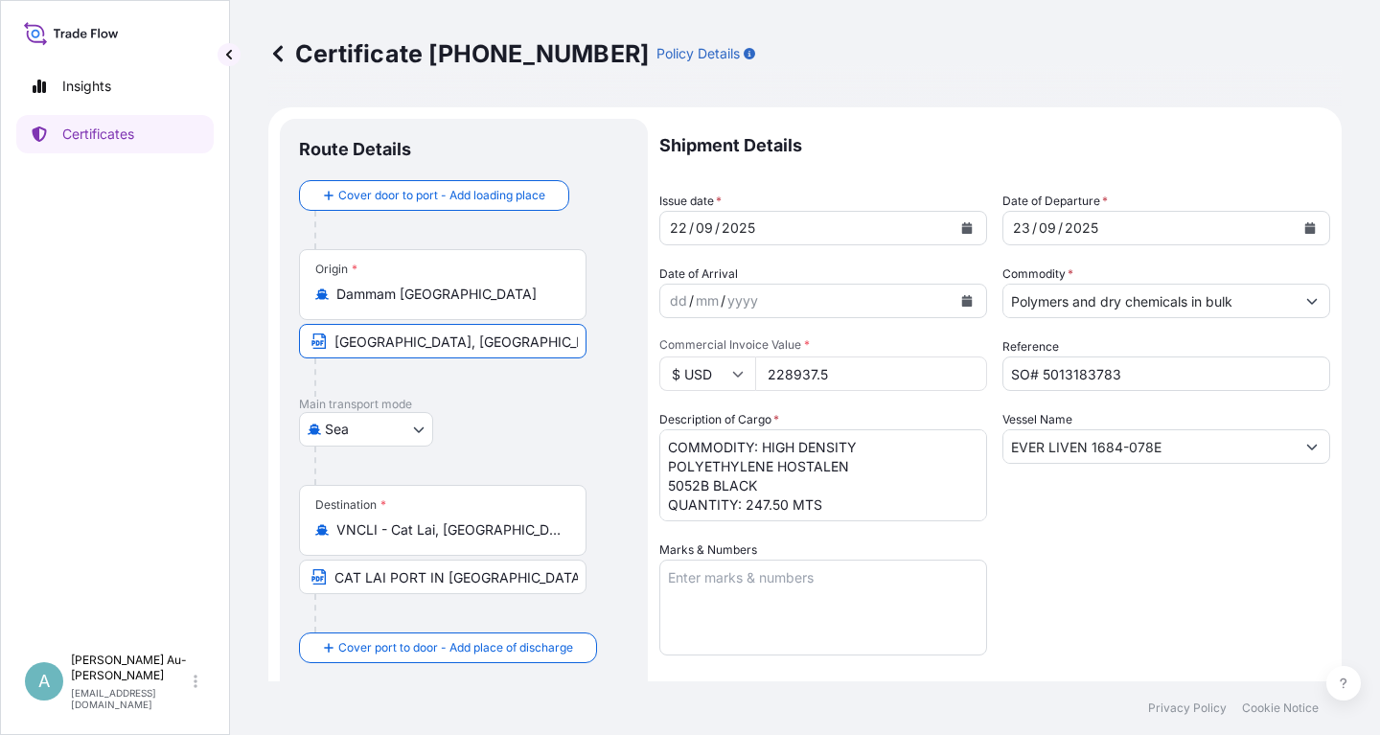
scroll to position [0, 196]
type input "[GEOGRAPHIC_DATA], [GEOGRAPHIC_DATA] With Port Of Loading :[GEOGRAPHIC_DATA], […"
click at [1181, 578] on div "Shipment Details Issue date * [DATE] Date of Departure * [DATE] Date of Arrival…" at bounding box center [994, 612] width 671 height 986
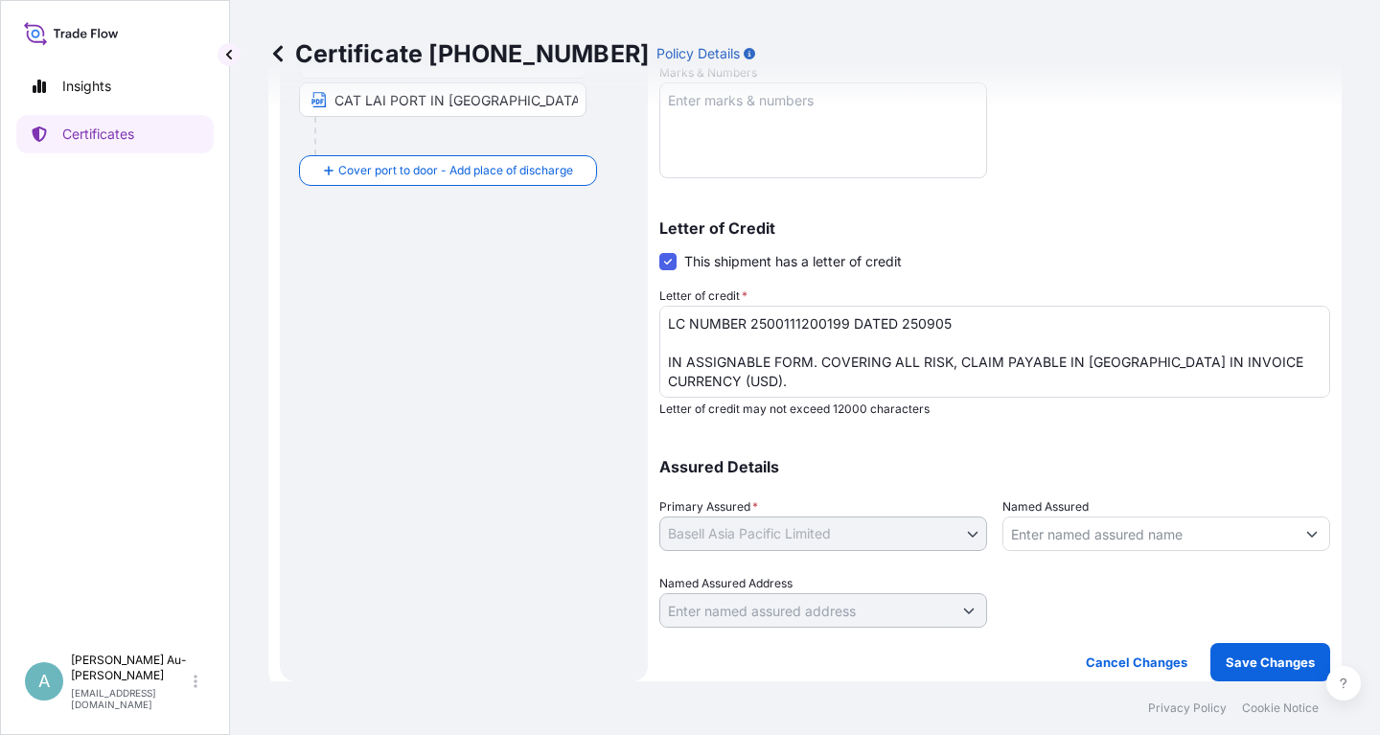
scroll to position [59, 0]
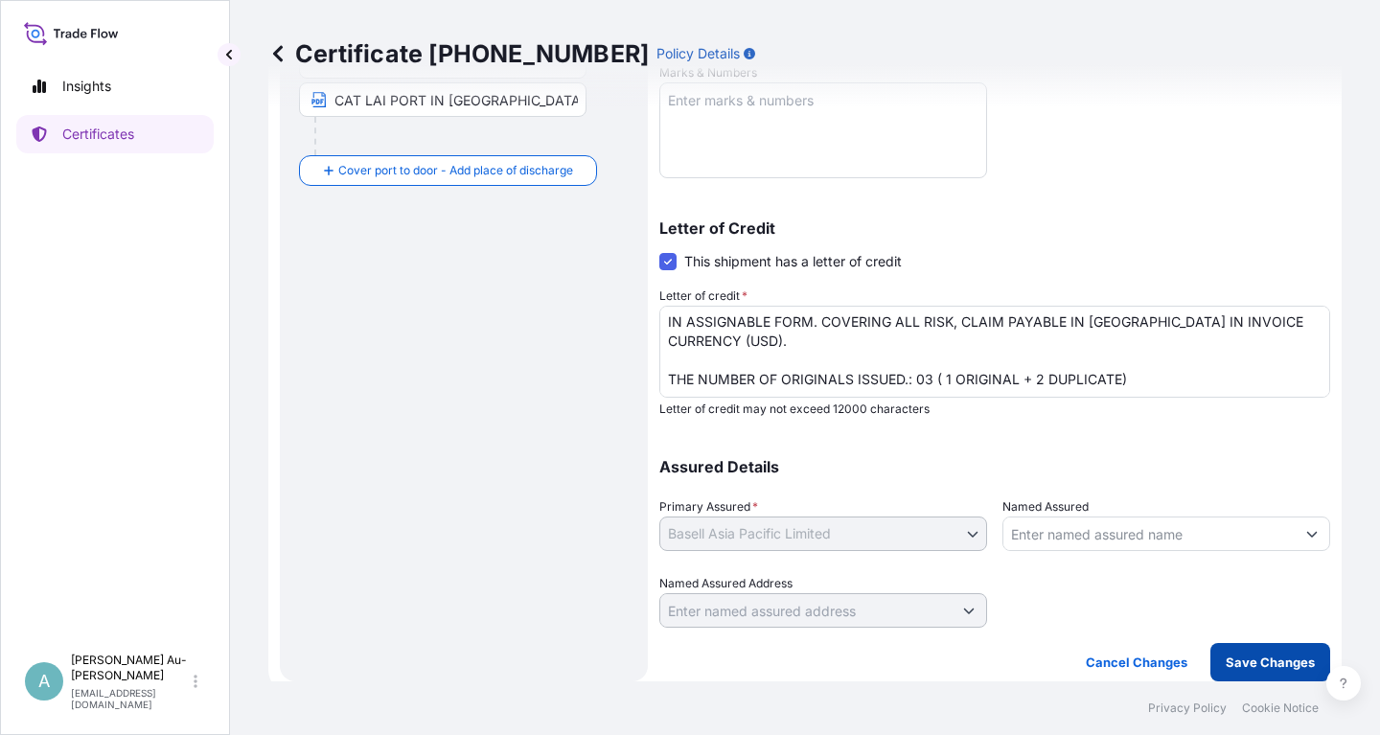
click at [1233, 659] on p "Save Changes" at bounding box center [1270, 662] width 89 height 19
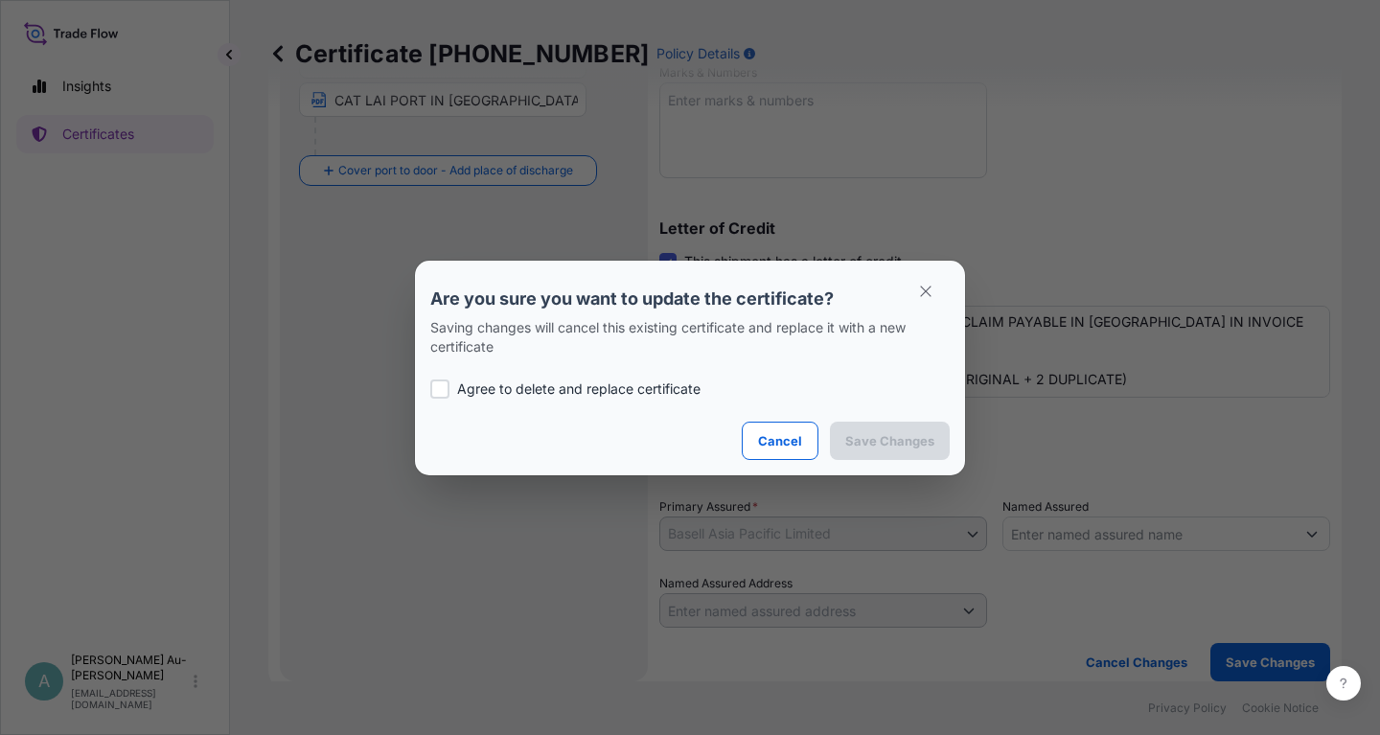
click at [512, 391] on p "Agree to delete and replace certificate" at bounding box center [578, 388] width 243 height 19
checkbox input "true"
click at [884, 444] on p "Save Changes" at bounding box center [889, 440] width 89 height 19
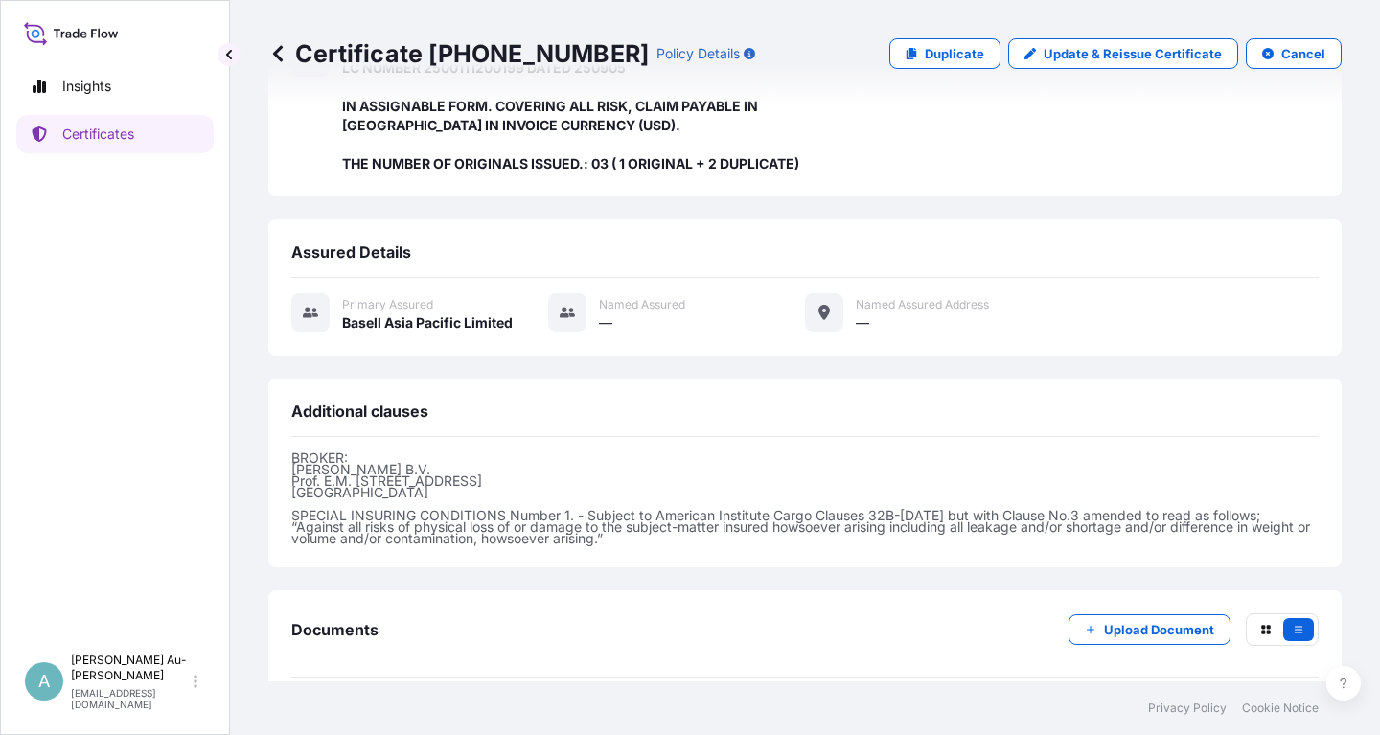
scroll to position [527, 0]
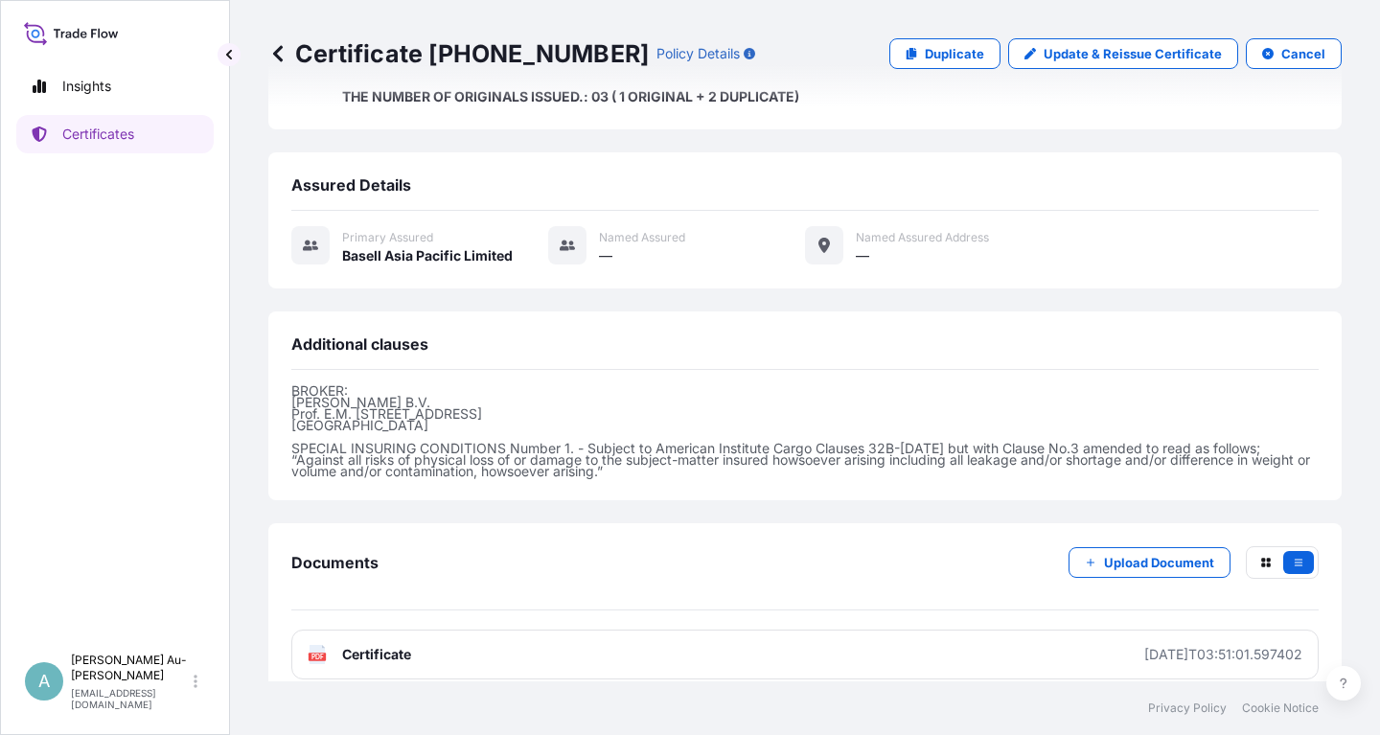
click at [485, 638] on link "PDF Certificate [DATE]T03:51:01.597402" at bounding box center [804, 655] width 1027 height 50
